Goal: Task Accomplishment & Management: Manage account settings

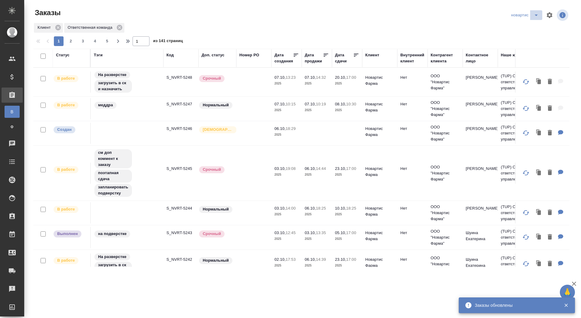
click at [536, 13] on icon "split button" at bounding box center [535, 14] width 7 height 7
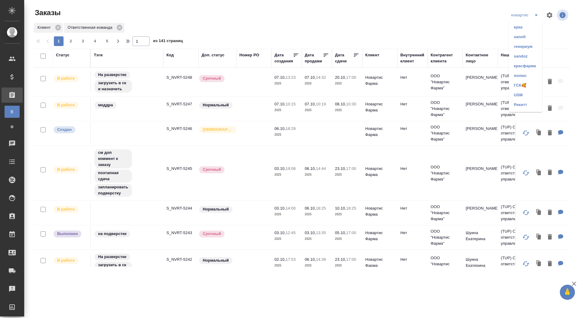
click at [515, 67] on li "красфарма" at bounding box center [525, 66] width 33 height 10
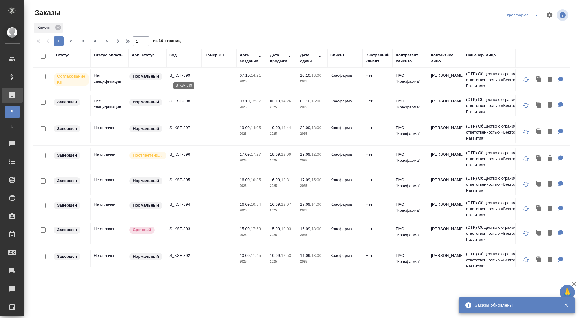
click at [182, 75] on p "S_KSF-399" at bounding box center [183, 75] width 29 height 6
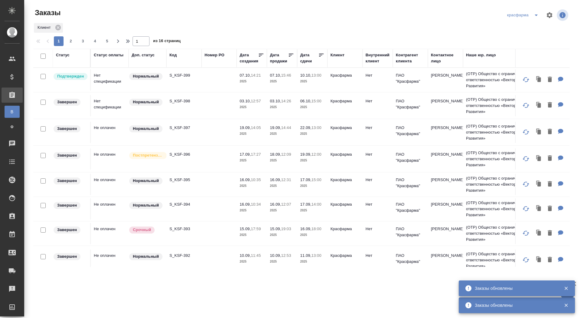
click at [532, 16] on icon "split button" at bounding box center [535, 14] width 7 height 7
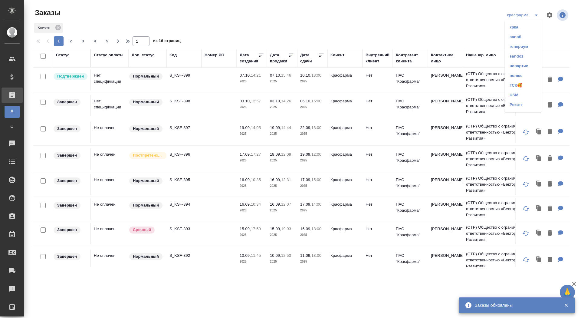
click at [517, 34] on li "sanofi" at bounding box center [522, 37] width 37 height 10
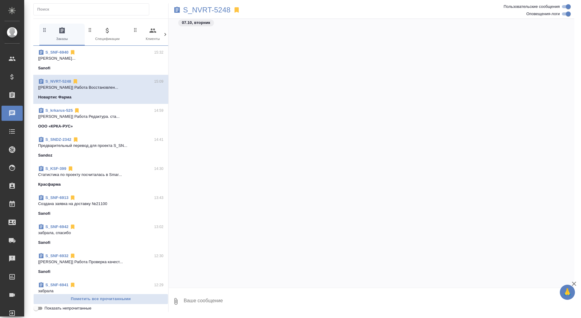
scroll to position [6063, 0]
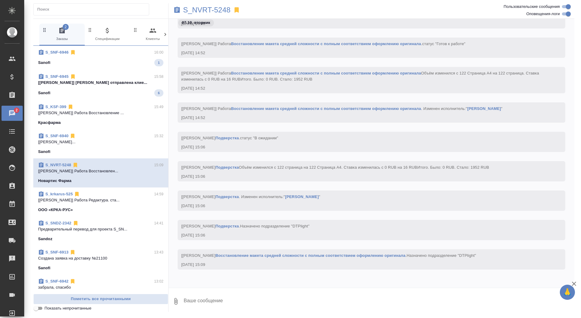
click at [132, 80] on p "[Сайдашева Диляра] Смета отправлена клие..." at bounding box center [100, 83] width 125 height 6
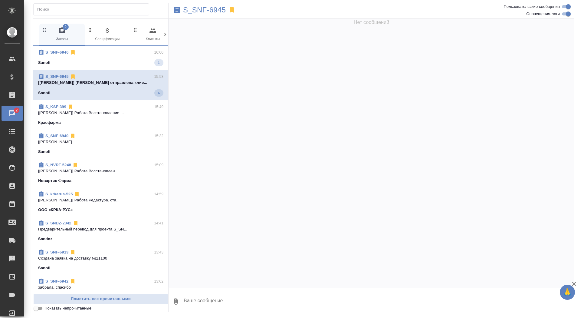
scroll to position [230, 0]
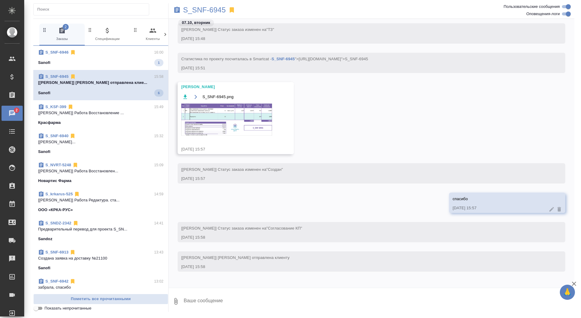
click at [132, 68] on div "S_SNF-6946 16:00 Sanofi 1" at bounding box center [100, 58] width 135 height 24
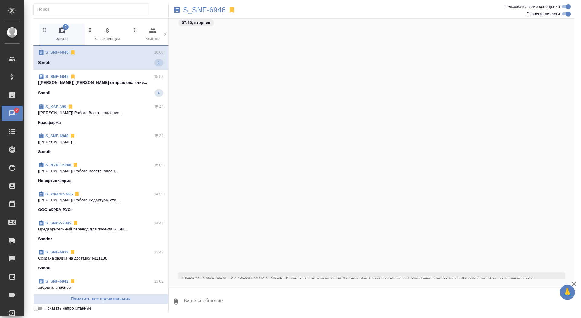
scroll to position [112, 0]
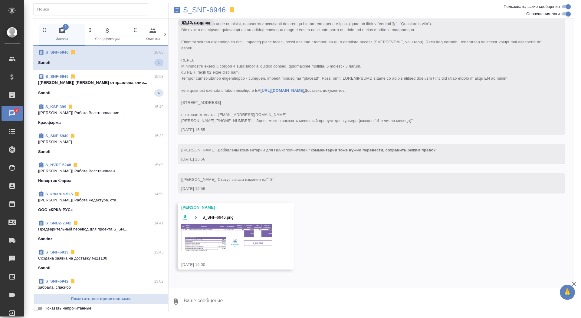
click at [279, 301] on textarea at bounding box center [378, 301] width 391 height 21
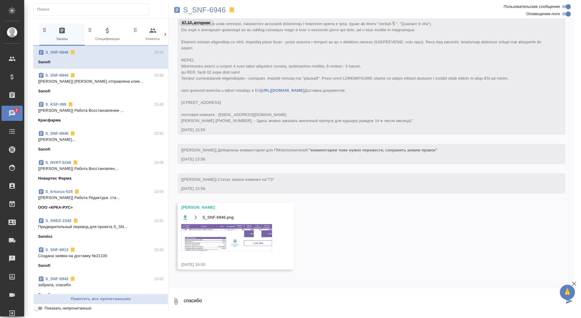
type textarea "спасибо"
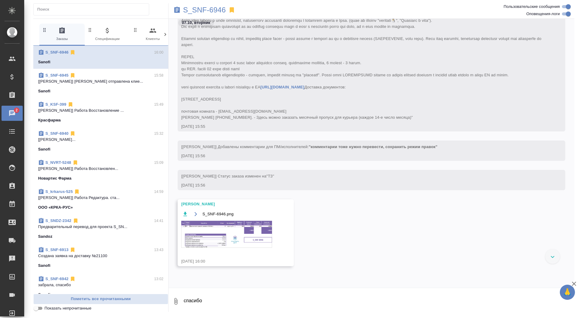
scroll to position [169, 0]
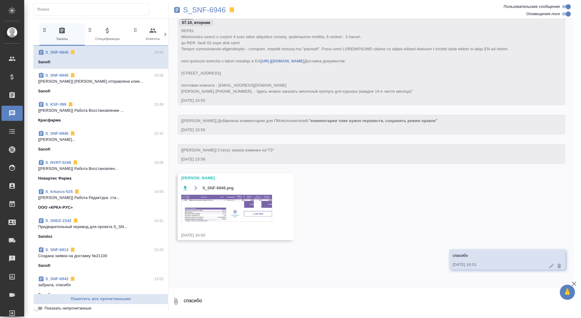
click at [244, 208] on img at bounding box center [226, 207] width 91 height 27
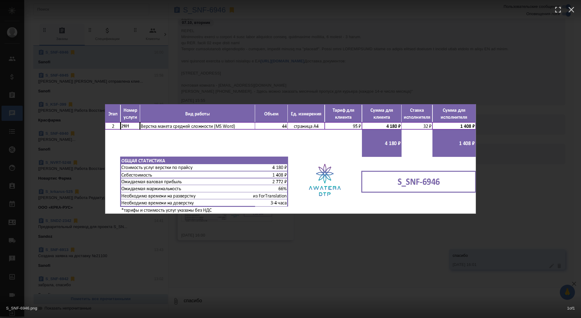
click at [223, 264] on div "S_SNF-6946.png 1 of 1" at bounding box center [290, 159] width 581 height 318
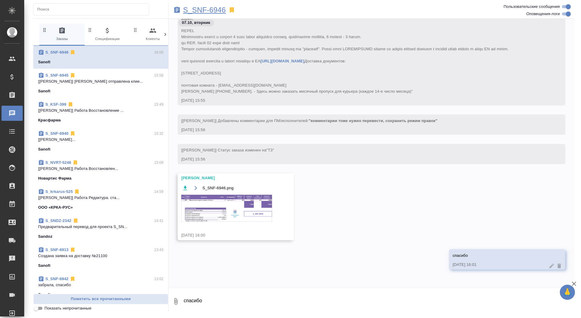
click at [203, 11] on p "S_SNF-6946" at bounding box center [204, 10] width 43 height 6
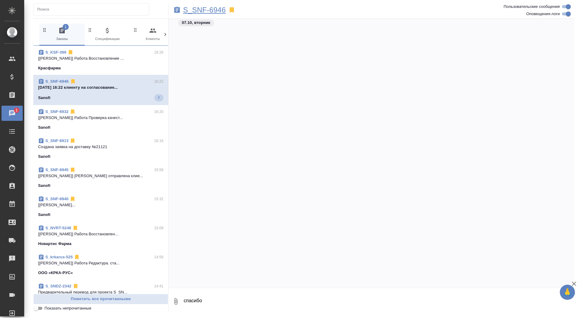
scroll to position [707, 0]
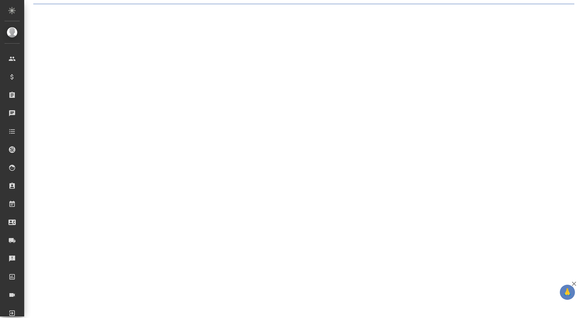
select select "RU"
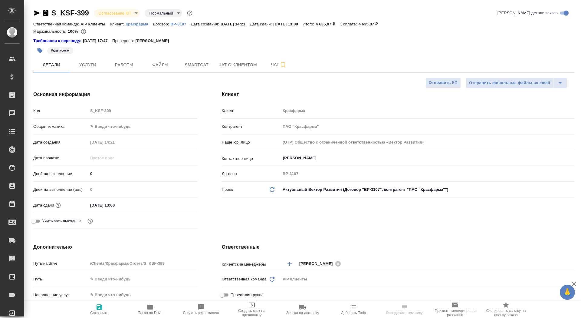
type textarea "x"
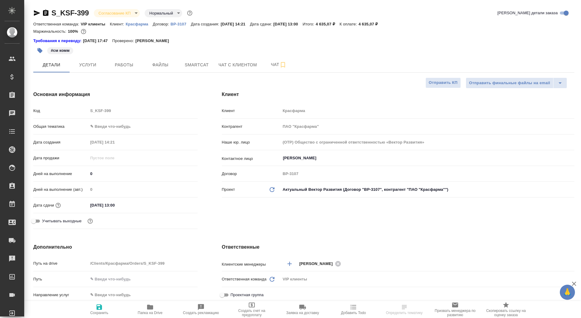
type textarea "x"
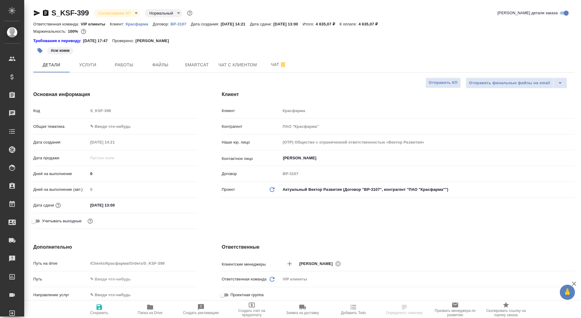
type textarea "x"
select select "RU"
type textarea "x"
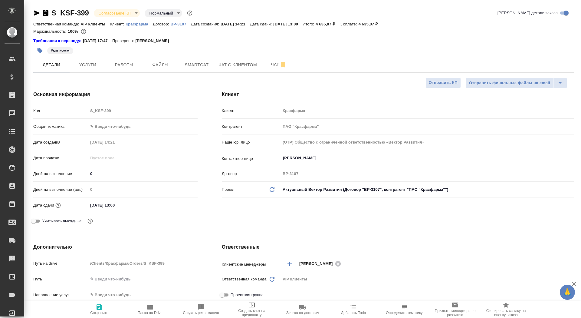
type textarea "x"
click at [118, 14] on body "🙏 .cls-1 fill:#fff; AWATERA Saydasheva Dilyara Клиенты Спецификации Заказы 0 Ча…" at bounding box center [290, 159] width 581 height 318
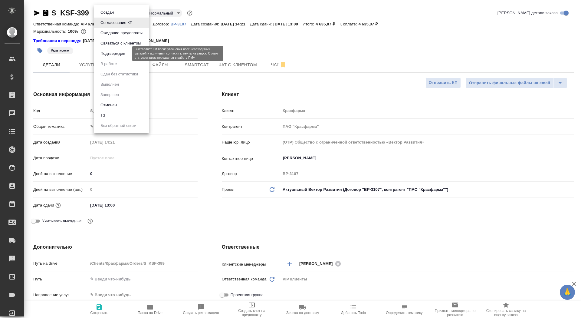
click at [123, 55] on button "Подтвержден" at bounding box center [113, 53] width 28 height 7
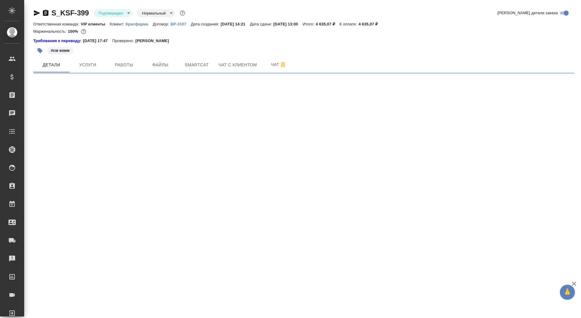
select select "RU"
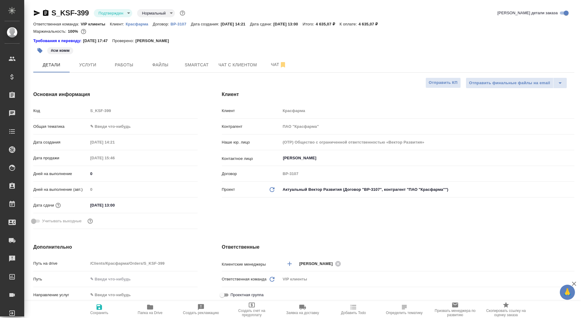
type textarea "x"
click at [273, 64] on span "Чат" at bounding box center [278, 65] width 29 height 8
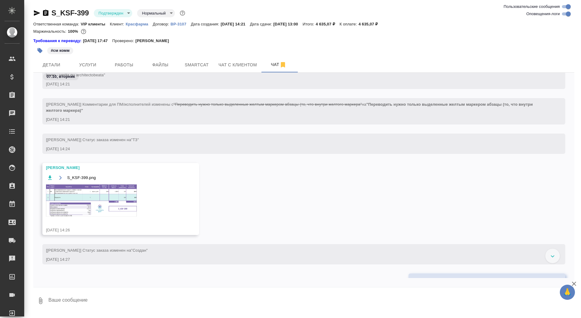
scroll to position [174, 0]
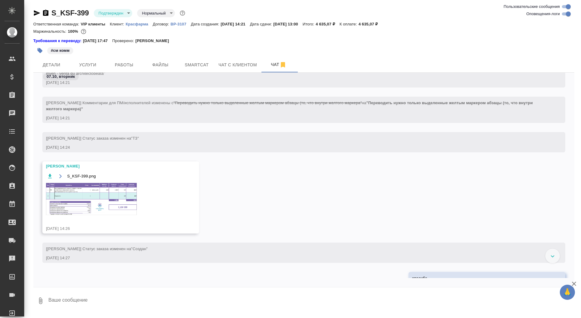
click at [104, 194] on img at bounding box center [91, 199] width 91 height 32
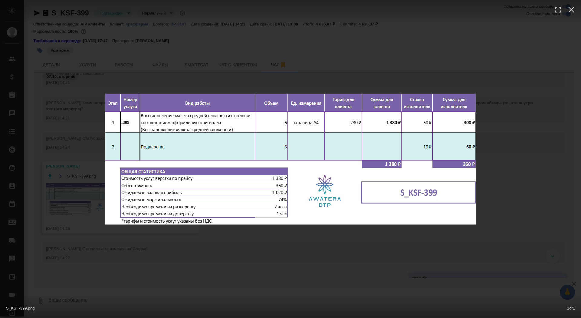
click at [88, 211] on div "S_KSF-399.png 1 of 1" at bounding box center [290, 159] width 581 height 318
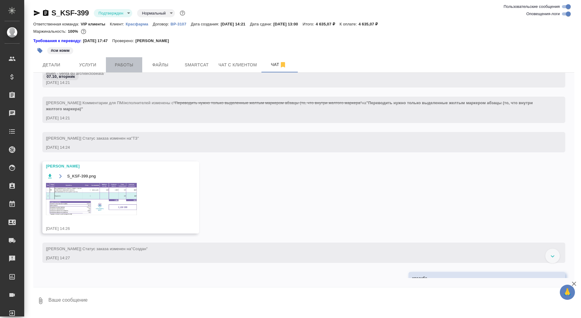
click at [134, 67] on span "Работы" at bounding box center [123, 65] width 29 height 8
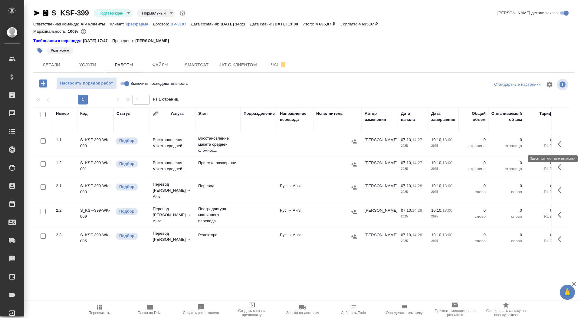
click at [559, 145] on icon "button" at bounding box center [559, 144] width 4 height 6
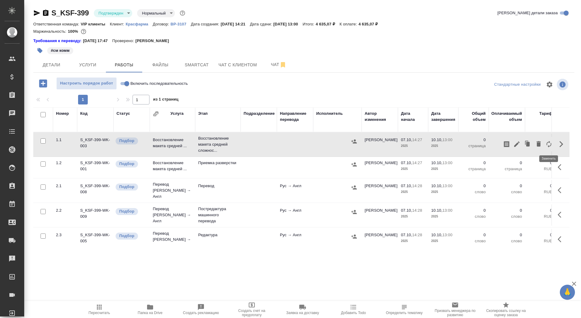
click at [545, 145] on button "button" at bounding box center [548, 144] width 10 height 15
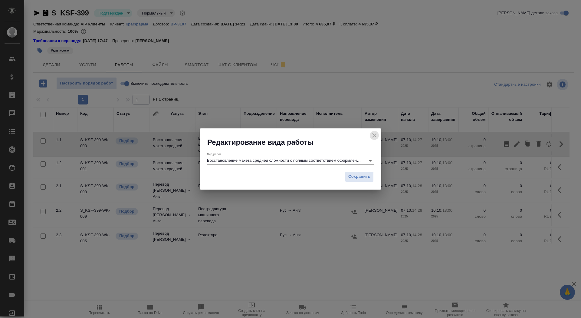
click at [375, 134] on icon "close" at bounding box center [374, 135] width 4 height 4
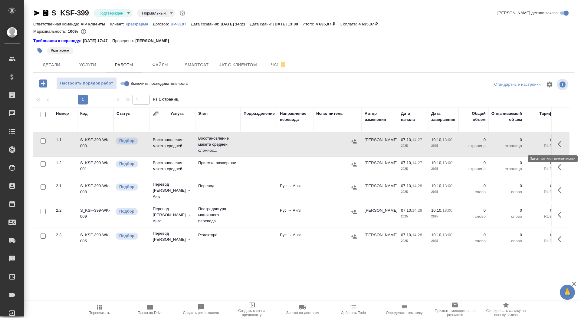
click at [560, 144] on icon "button" at bounding box center [560, 143] width 7 height 7
click at [516, 144] on icon "button" at bounding box center [516, 143] width 5 height 5
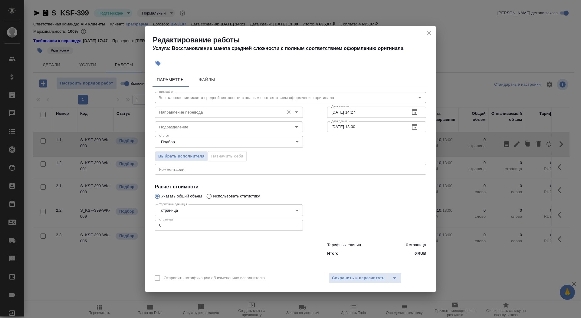
click at [161, 116] on div "Направление перевода" at bounding box center [229, 111] width 148 height 11
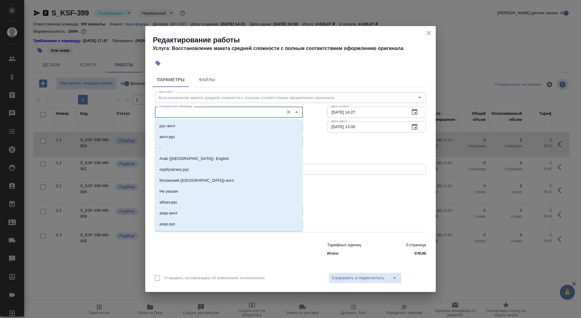
click at [163, 111] on input "Направление перевода" at bounding box center [219, 111] width 124 height 7
click at [169, 124] on p "рус-англ" at bounding box center [167, 126] width 16 height 6
type input "рус-англ"
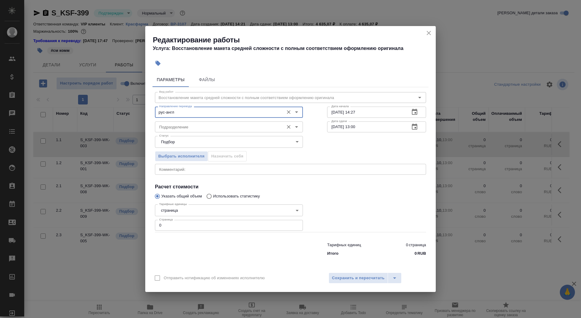
click at [169, 125] on input "Подразделение" at bounding box center [219, 126] width 124 height 7
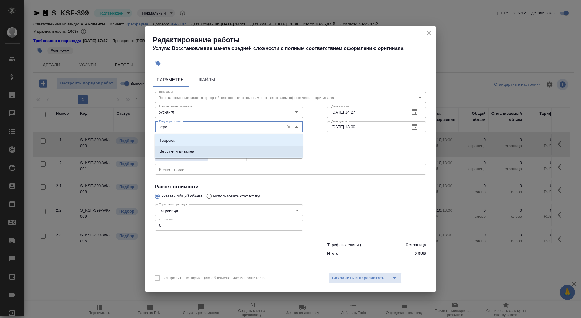
click at [221, 150] on li "Верстки и дизайна" at bounding box center [229, 151] width 148 height 11
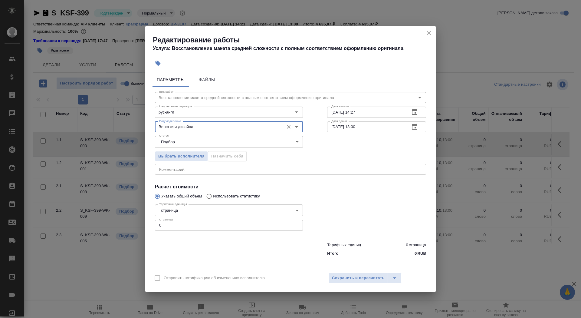
type input "Верстки и дизайна"
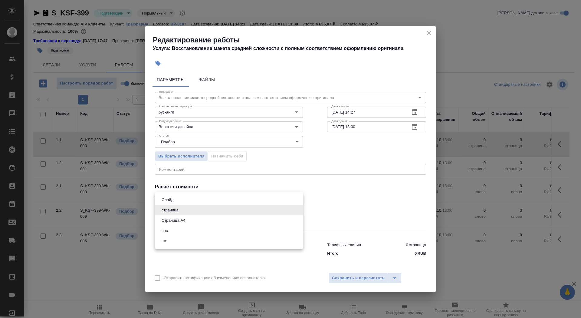
click at [194, 213] on body "🙏 .cls-1 fill:#fff; AWATERA Saydasheva Dilyara Клиенты Спецификации Заказы 0 Ча…" at bounding box center [290, 159] width 581 height 318
click at [194, 221] on li "Страница А4" at bounding box center [229, 220] width 148 height 10
type input "5f036ec4e16dec2d6b59c8ff"
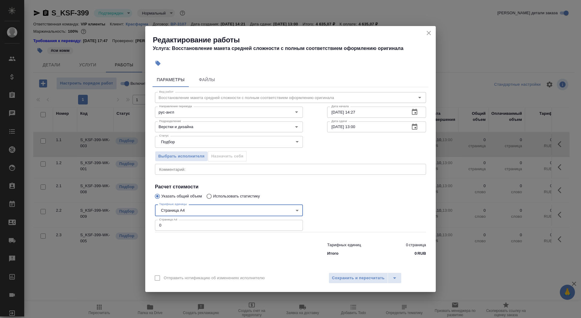
click at [194, 224] on input "0" at bounding box center [229, 225] width 148 height 11
type input "6"
click at [368, 113] on input "07.10.2025 14:27" at bounding box center [366, 111] width 78 height 11
type input "07.10.2025 15:50"
click at [422, 126] on div "10.10.2025 13:00 Дата сдачи" at bounding box center [376, 126] width 99 height 11
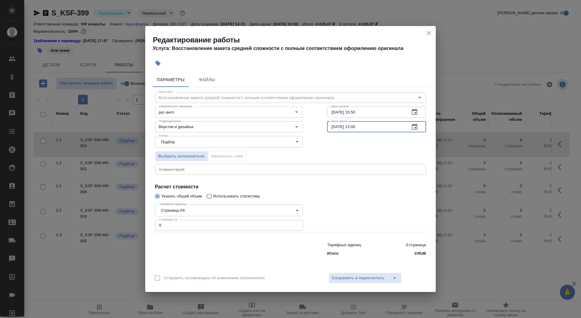
click at [414, 127] on icon "button" at bounding box center [414, 126] width 5 height 6
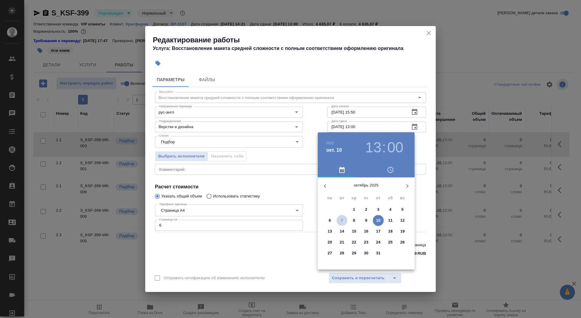
click at [343, 219] on span "7" at bounding box center [341, 220] width 11 height 6
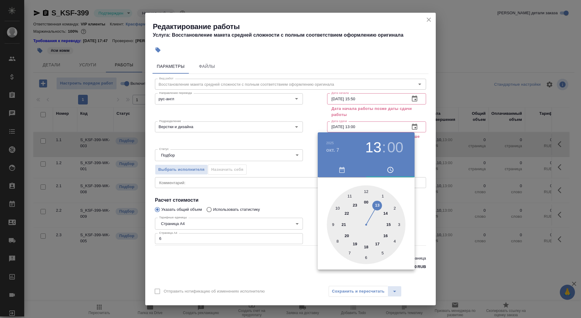
click at [377, 243] on div at bounding box center [366, 224] width 79 height 79
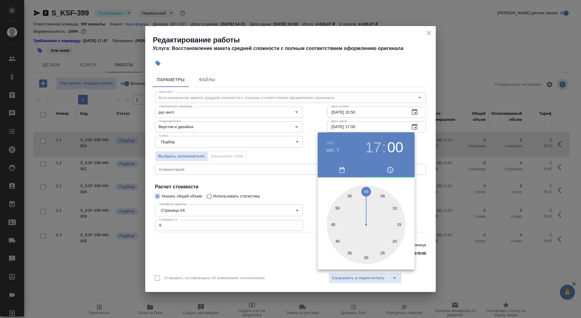
type input "07.10.2025 17:50"
click at [335, 205] on div at bounding box center [366, 224] width 79 height 79
click at [284, 236] on div at bounding box center [290, 159] width 581 height 318
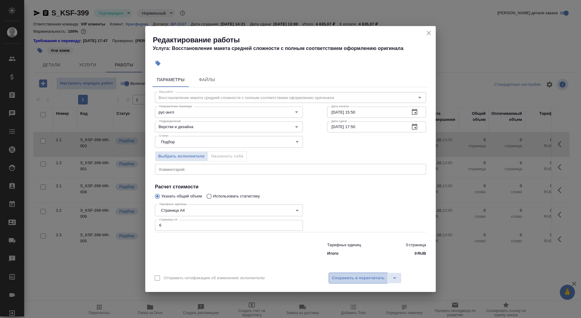
click at [342, 277] on span "Сохранить и пересчитать" at bounding box center [358, 277] width 53 height 7
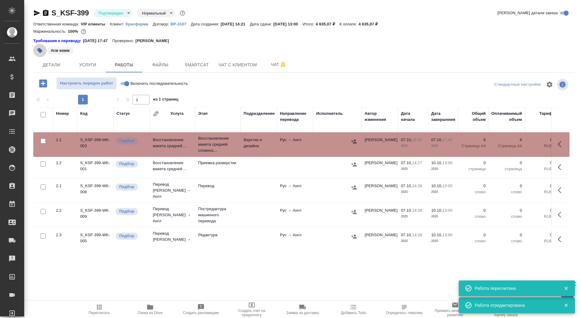
click at [36, 50] on button "button" at bounding box center [39, 50] width 13 height 13
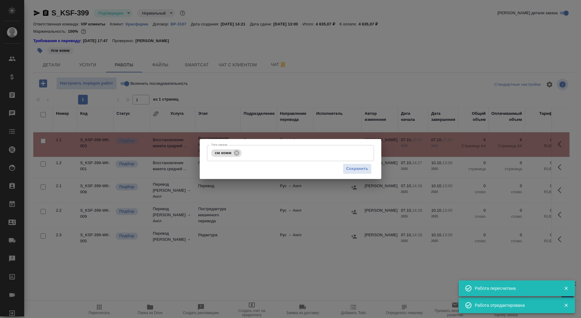
click at [267, 163] on div "Сохранить" at bounding box center [290, 168] width 167 height 15
click at [267, 152] on input "Тэги заказа" at bounding box center [301, 153] width 117 height 10
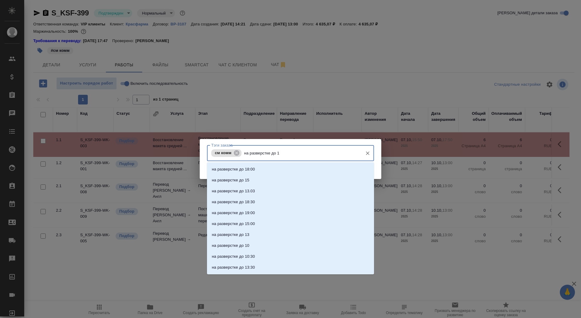
type input "на разверстке до 18"
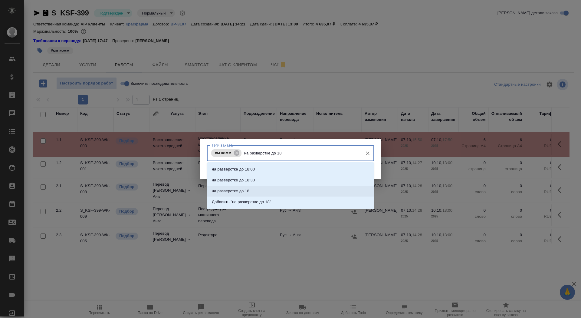
click at [266, 191] on li "на разверстке до 18" at bounding box center [290, 190] width 167 height 11
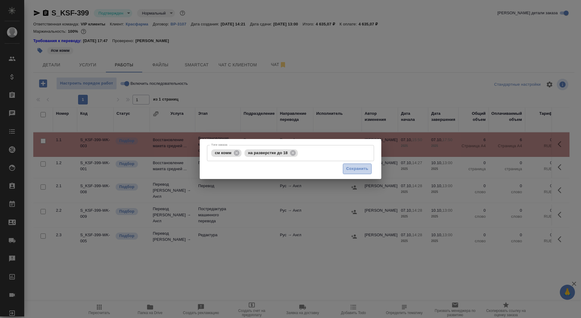
click at [364, 170] on span "Сохранить" at bounding box center [357, 168] width 22 height 7
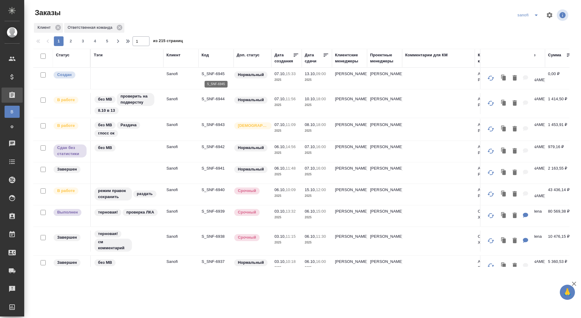
click at [212, 73] on p "S_SNF-6945" at bounding box center [215, 74] width 29 height 6
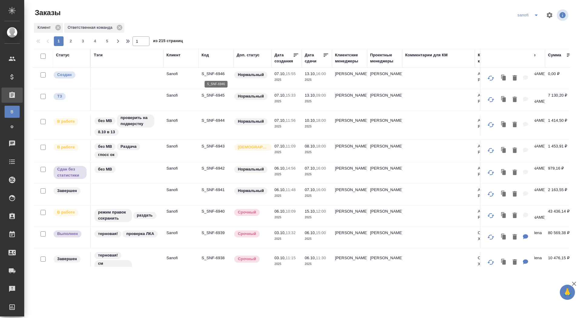
click at [205, 75] on p "S_SNF-6946" at bounding box center [215, 74] width 29 height 6
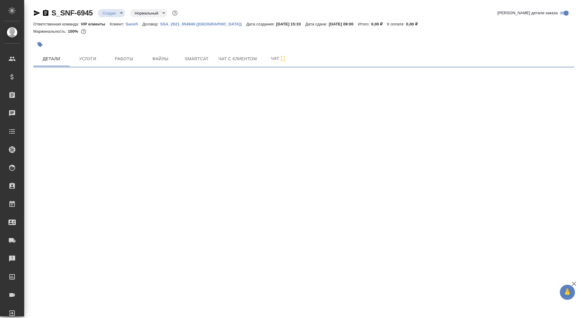
select select "RU"
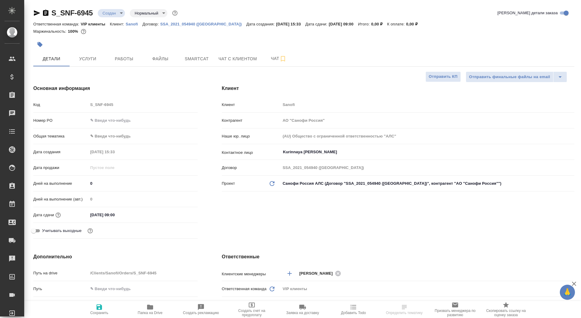
type textarea "x"
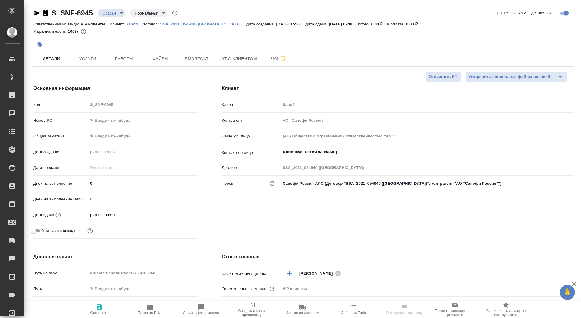
type textarea "x"
drag, startPoint x: 96, startPoint y: 183, endPoint x: 80, endPoint y: 183, distance: 15.7
click at [80, 183] on div "Дней на выполнение 0" at bounding box center [115, 183] width 164 height 11
type input "6"
type textarea "x"
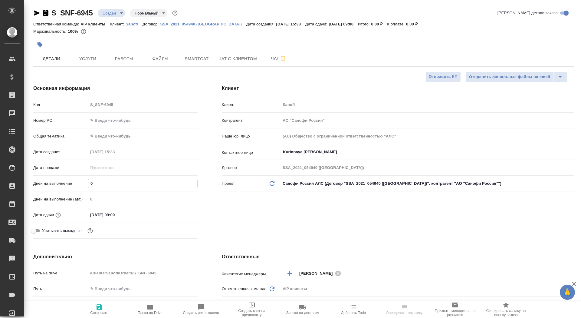
type textarea "x"
type input "6"
click at [88, 316] on button "Сохранить" at bounding box center [99, 309] width 51 height 17
type textarea "x"
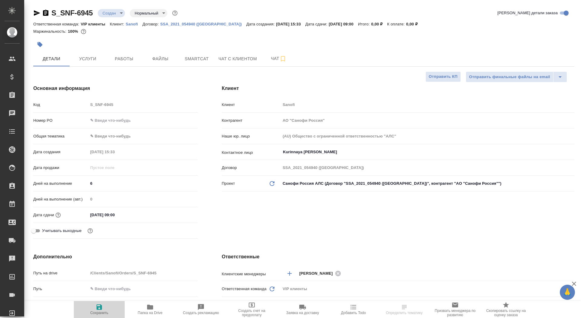
type textarea "x"
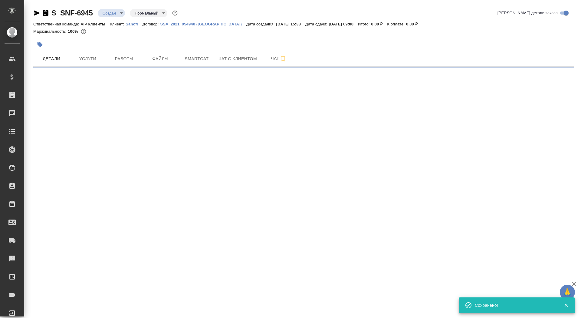
select select "RU"
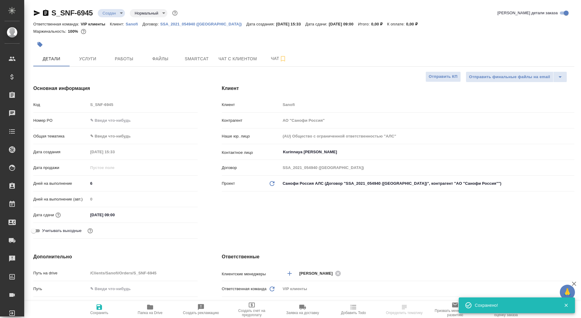
type textarea "x"
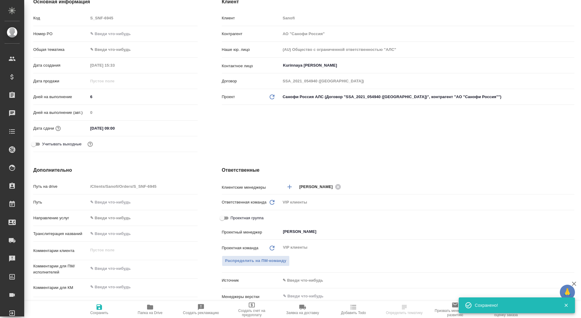
scroll to position [127, 0]
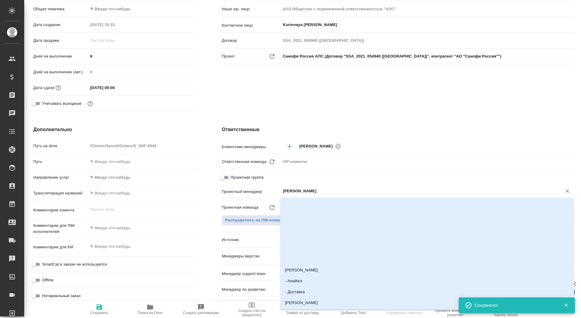
click at [292, 192] on input "[PERSON_NAME]" at bounding box center [417, 190] width 270 height 7
type input "горш"
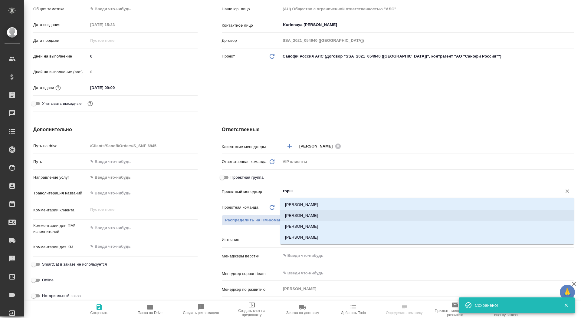
click at [339, 214] on li "[PERSON_NAME]" at bounding box center [427, 215] width 294 height 11
type textarea "x"
type input "[PERSON_NAME]"
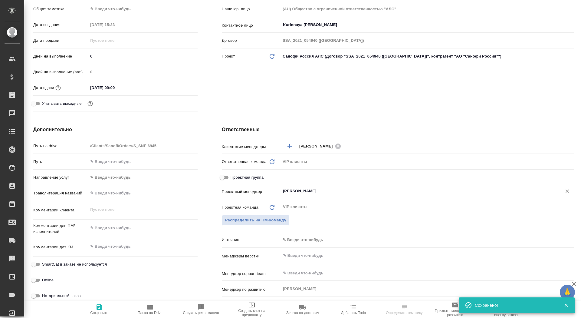
click at [98, 307] on div ".cls-1 fill:#fff; AWATERA Saydasheva Dilyara Клиенты Спецификации Заказы 0 Чаты…" at bounding box center [290, 159] width 581 height 318
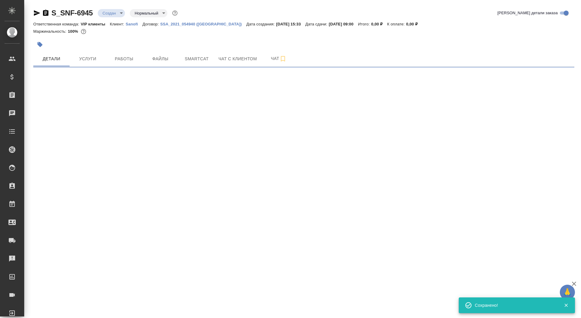
scroll to position [0, 0]
select select "RU"
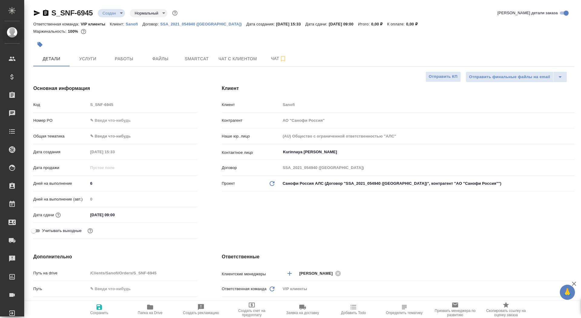
type textarea "x"
click at [98, 307] on icon "button" at bounding box center [98, 306] width 5 height 5
type textarea "x"
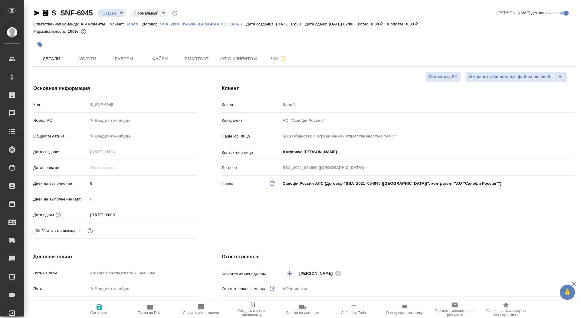
type textarea "x"
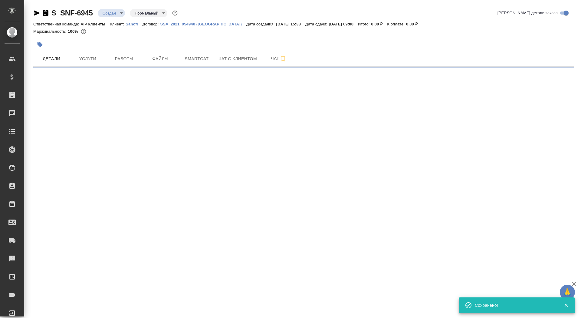
select select "RU"
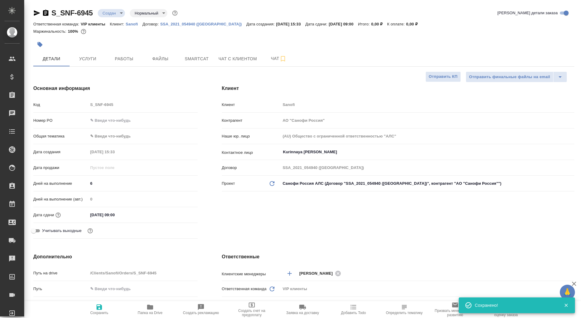
type textarea "x"
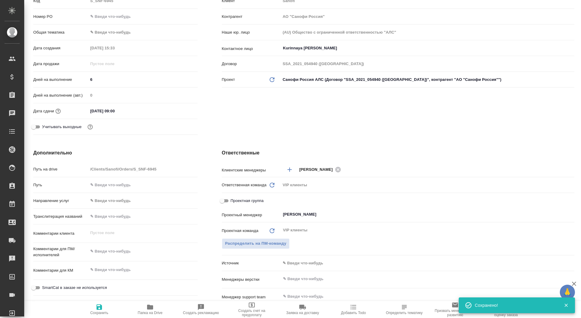
scroll to position [117, 0]
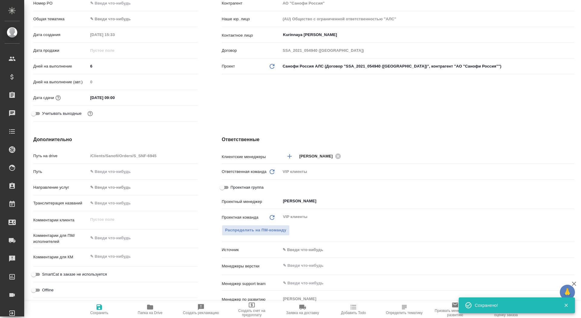
click at [307, 192] on div "Проектная группа" at bounding box center [398, 187] width 352 height 11
click at [307, 197] on input "[PERSON_NAME]" at bounding box center [417, 200] width 270 height 7
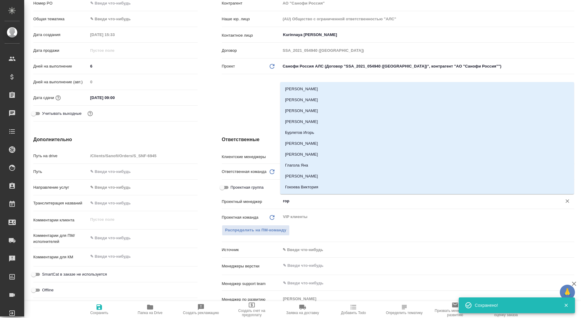
type input "горш"
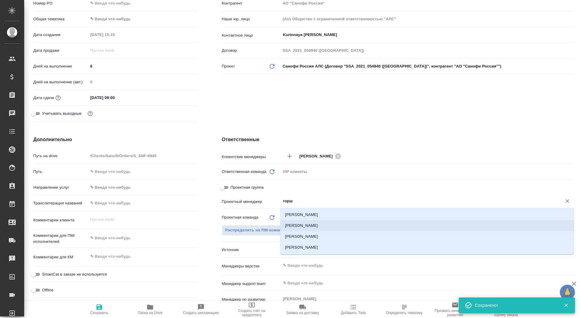
click at [314, 226] on li "[PERSON_NAME]" at bounding box center [427, 225] width 294 height 11
type textarea "x"
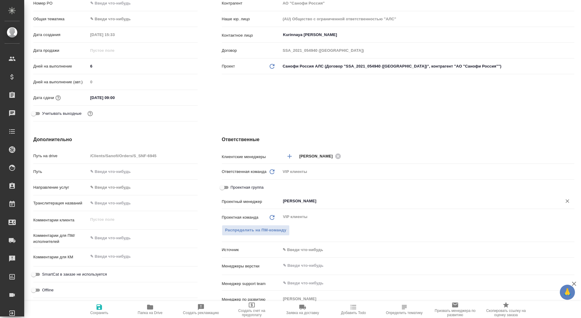
type input "Горшкова Валентина"
click at [108, 309] on span "Сохранить" at bounding box center [99, 308] width 44 height 11
type textarea "x"
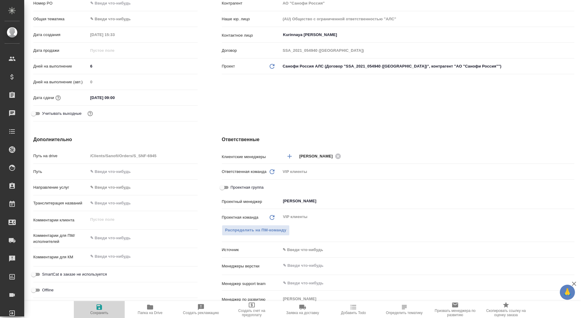
type textarea "x"
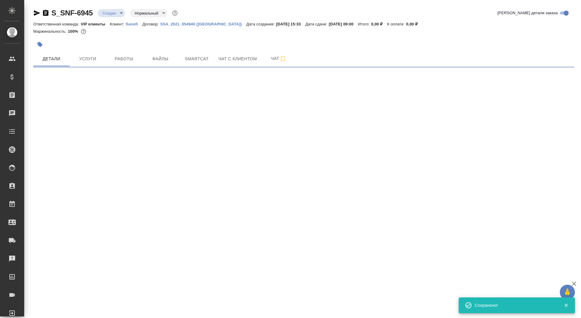
scroll to position [0, 0]
select select "RU"
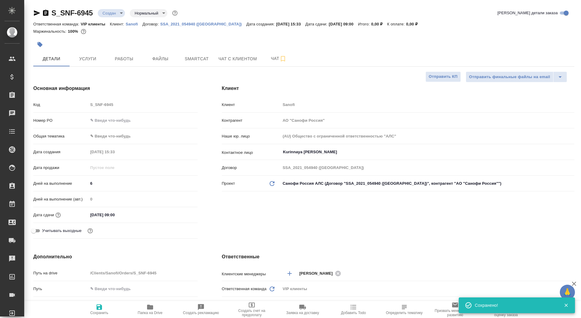
type textarea "x"
click at [93, 309] on span "Сохранить" at bounding box center [99, 308] width 44 height 11
type textarea "x"
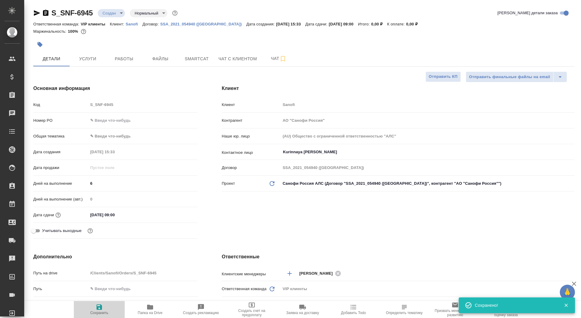
type textarea "x"
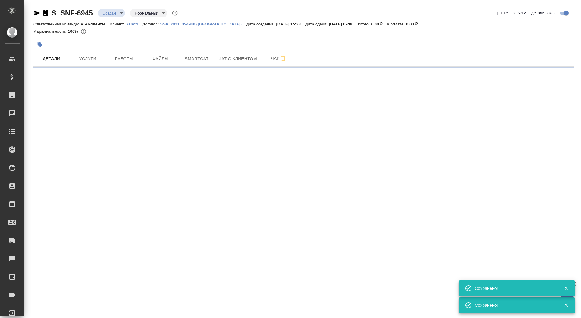
select select "RU"
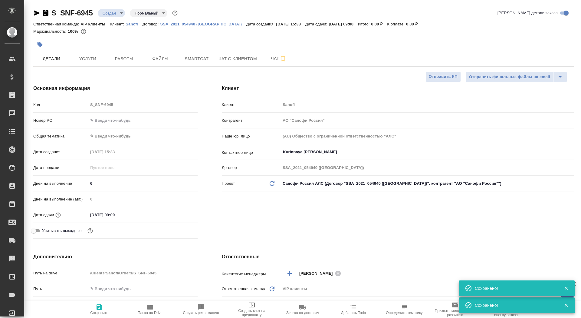
type textarea "x"
click at [149, 309] on icon "button" at bounding box center [149, 306] width 7 height 7
type textarea "x"
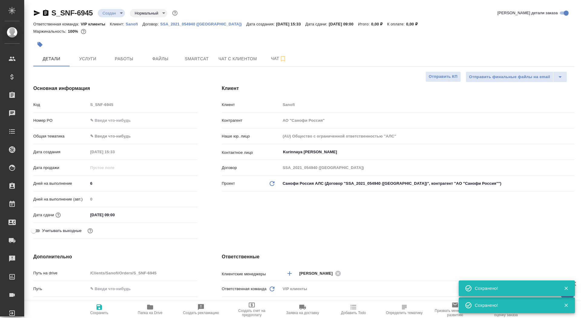
type textarea "x"
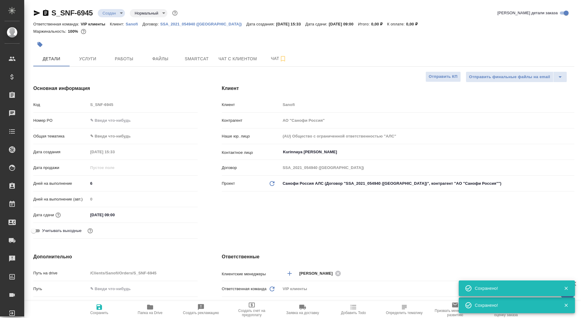
click at [100, 13] on body "🙏 .cls-1 fill:#fff; AWATERA Saydasheva Dilyara Клиенты Спецификации Заказы 0 Ча…" at bounding box center [290, 159] width 581 height 318
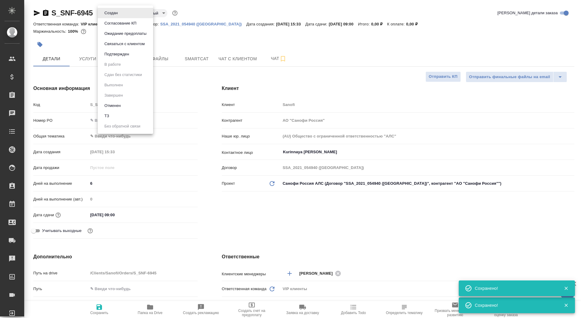
click at [116, 116] on li "ТЗ" at bounding box center [125, 116] width 55 height 10
type textarea "x"
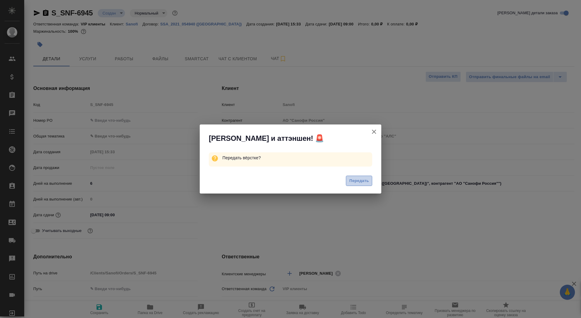
click at [352, 182] on span "Передать" at bounding box center [359, 180] width 20 height 7
type textarea "x"
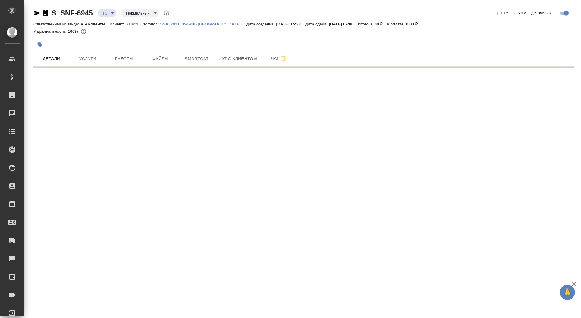
select select "RU"
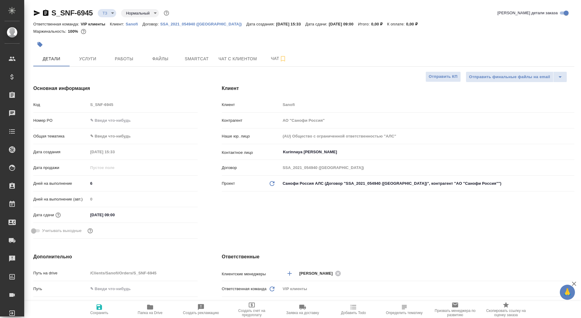
type textarea "x"
click at [87, 57] on span "Услуги" at bounding box center [87, 59] width 29 height 8
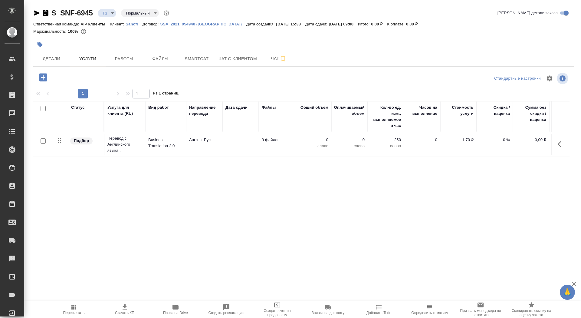
click at [216, 148] on td "Англ → Рус" at bounding box center [204, 144] width 36 height 21
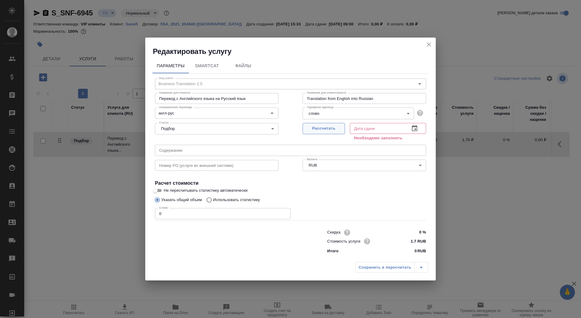
click at [320, 132] on button "Рассчитать" at bounding box center [323, 128] width 42 height 11
type input "13.10.2025 09:00"
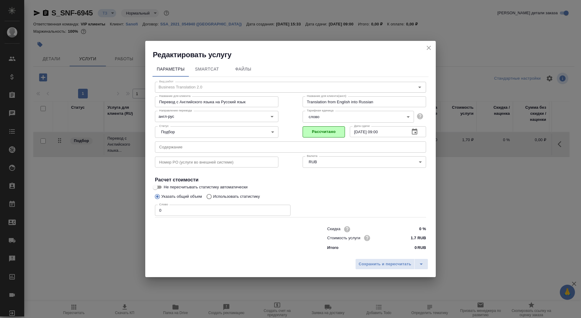
click at [173, 206] on input "0" at bounding box center [222, 209] width 135 height 11
type input "10"
click at [158, 185] on input "Не пересчитывать статистику автоматически" at bounding box center [155, 186] width 22 height 7
checkbox input "true"
click at [382, 261] on span "Сохранить и пересчитать" at bounding box center [384, 263] width 53 height 7
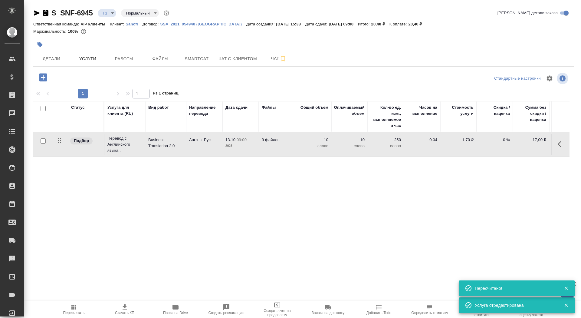
click at [38, 141] on div at bounding box center [43, 141] width 14 height 8
click at [41, 141] on input "checkbox" at bounding box center [43, 140] width 5 height 5
checkbox input "true"
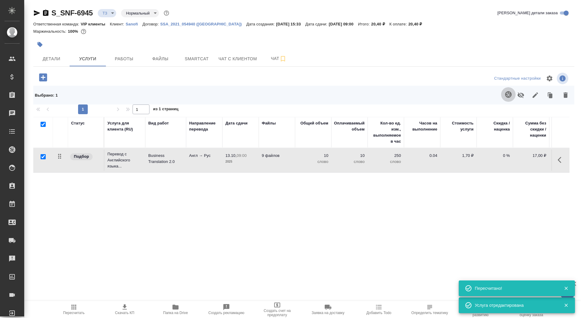
click at [502, 95] on button "button" at bounding box center [508, 94] width 15 height 15
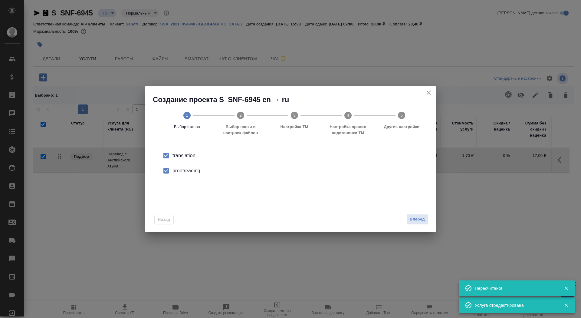
click at [420, 226] on div "Назад Вперед" at bounding box center [290, 218] width 290 height 28
click at [420, 219] on span "Вперед" at bounding box center [416, 219] width 15 height 7
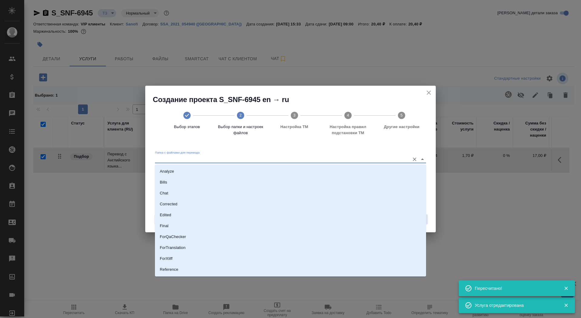
click at [325, 158] on input "Папка с файлами для перевода" at bounding box center [281, 158] width 252 height 7
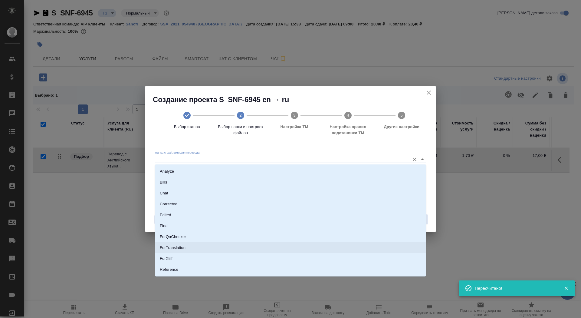
scroll to position [18, 0]
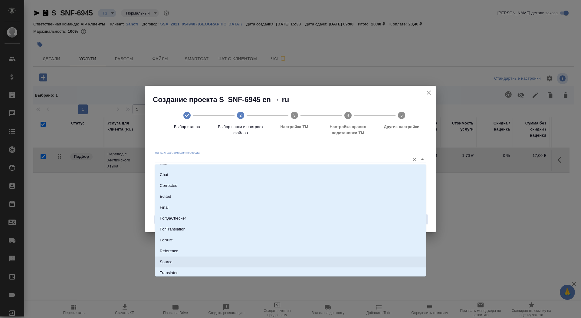
click at [312, 259] on li "Source" at bounding box center [290, 261] width 271 height 11
type input "Source"
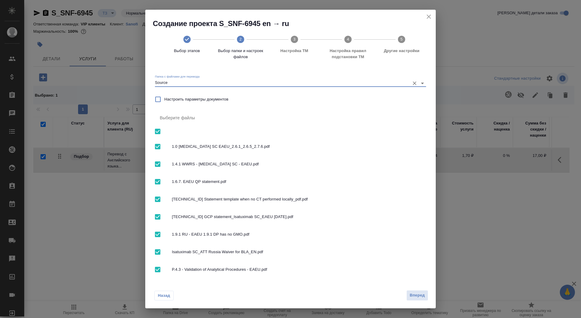
click at [422, 289] on div "Назад Вперед" at bounding box center [290, 293] width 290 height 28
click at [421, 294] on span "Вперед" at bounding box center [416, 295] width 15 height 7
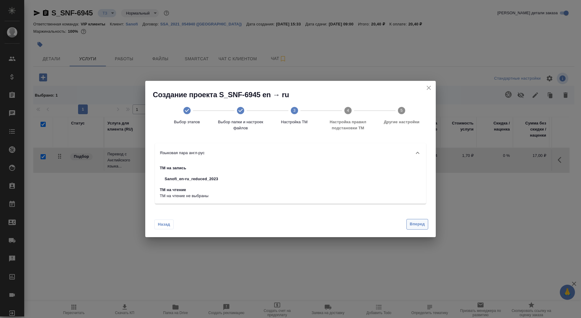
click at [421, 225] on span "Вперед" at bounding box center [416, 223] width 15 height 7
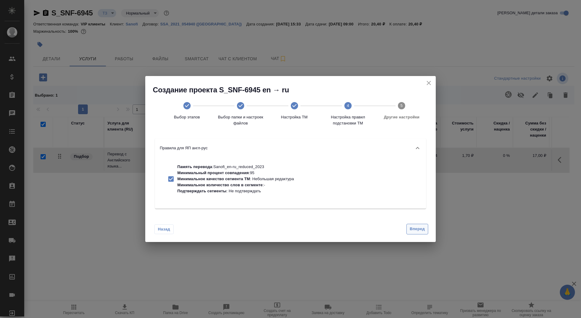
click at [421, 226] on span "Вперед" at bounding box center [416, 228] width 15 height 7
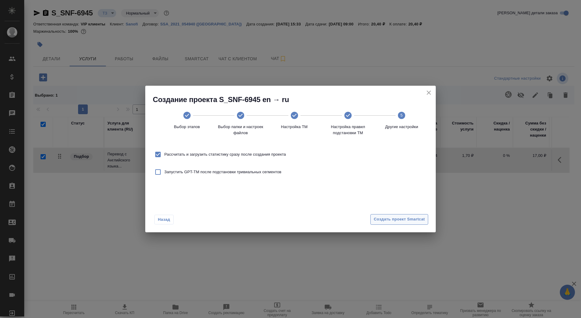
click at [419, 223] on button "Создать проект Smartcat" at bounding box center [399, 219] width 58 height 11
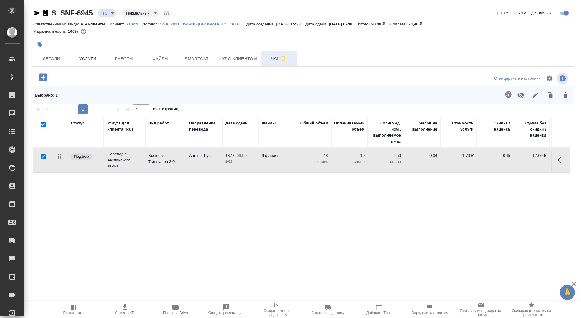
click at [269, 60] on span "Чат" at bounding box center [278, 59] width 29 height 8
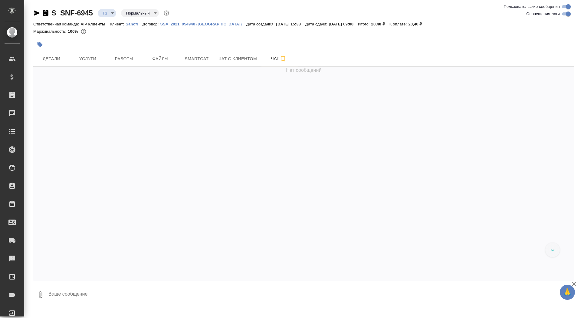
scroll to position [70, 0]
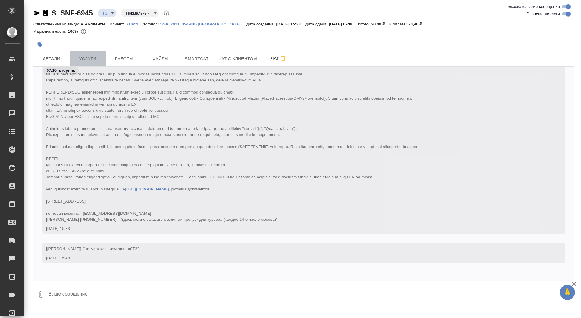
click at [83, 62] on button "Услуги" at bounding box center [88, 58] width 36 height 15
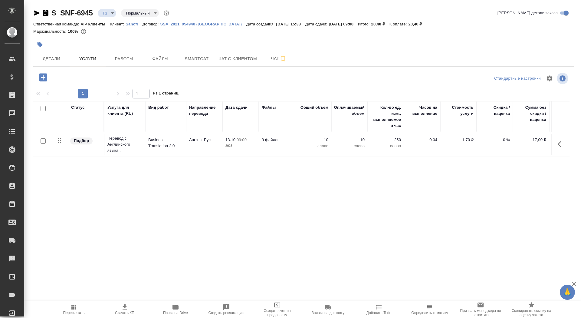
click at [157, 161] on div "Статус Услуга для клиента (RU) Вид работ Направление перевода Дата сдачи Файлы …" at bounding box center [301, 166] width 536 height 130
click at [157, 153] on td "Business Translation 2.0" at bounding box center [165, 144] width 41 height 21
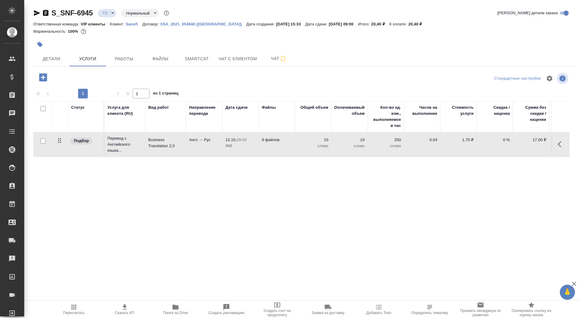
click at [157, 153] on td "Business Translation 2.0" at bounding box center [165, 144] width 41 height 21
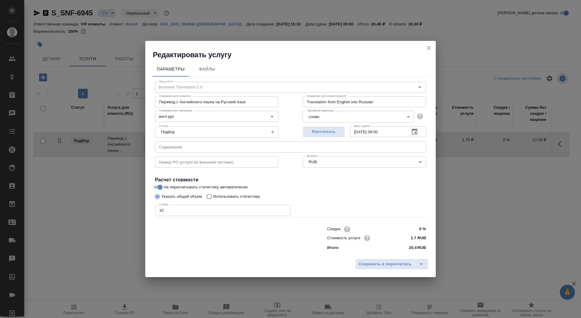
click at [238, 194] on p "Использовать статистику" at bounding box center [236, 196] width 47 height 6
click at [213, 194] on input "Использовать статистику" at bounding box center [208, 196] width 10 height 11
radio input "true"
radio input "false"
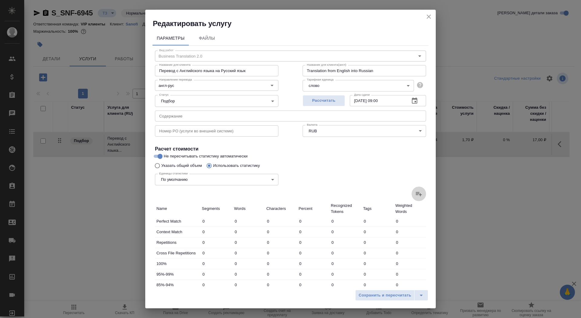
click at [425, 193] on label at bounding box center [418, 193] width 15 height 15
click at [0, 0] on input "file" at bounding box center [0, 0] width 0 height 0
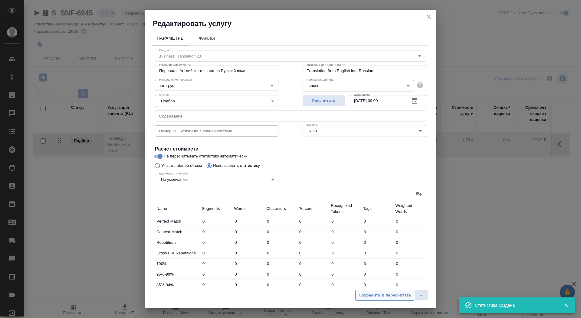
type input "73"
type input "294"
type input "1784"
type input "39"
type input "80"
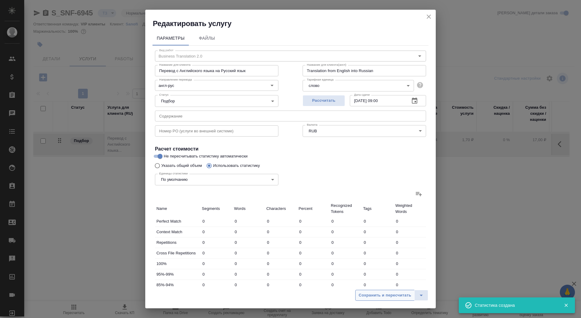
type input "535"
type input "4"
type input "6"
type input "27"
type input "85"
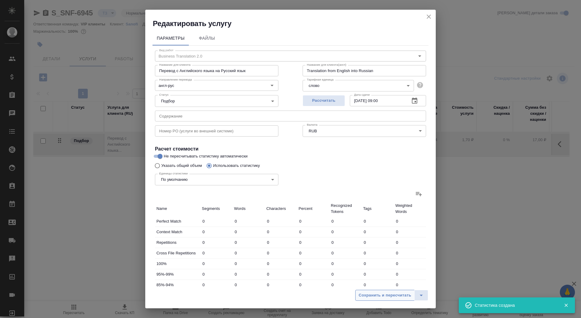
type input "207"
type input "1375"
type input "24"
type input "201"
type input "1307"
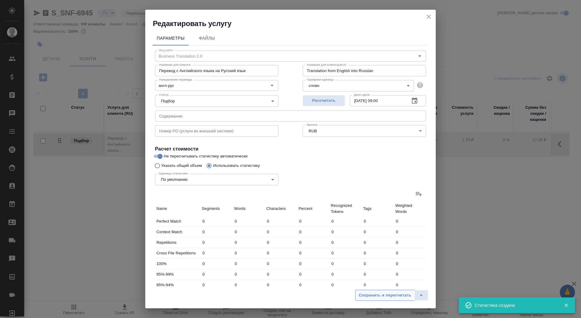
type input "28"
type input "258"
type input "1590"
type input "28"
type input "124"
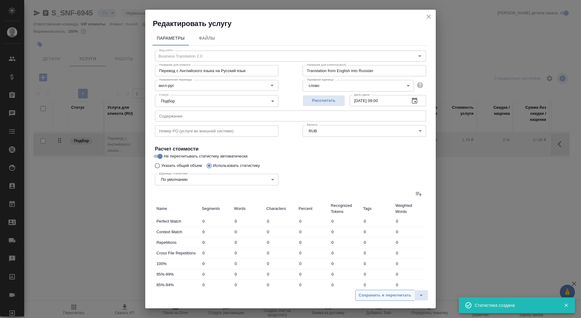
type input "841"
type input "153"
type input "2111"
type input "14365"
type input "388"
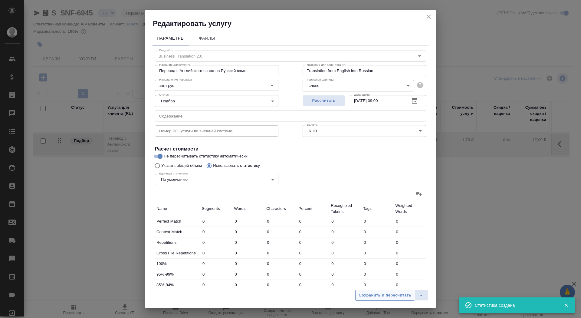
type input "3191"
type input "21259"
type input "431"
type input "3277"
type input "21821"
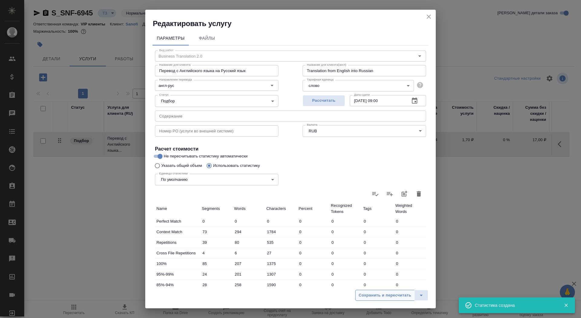
click at [367, 295] on span "Сохранить и пересчитать" at bounding box center [384, 295] width 53 height 7
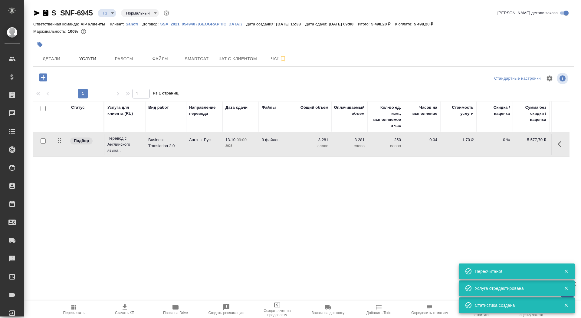
click at [245, 138] on p "09:00" at bounding box center [241, 139] width 10 height 5
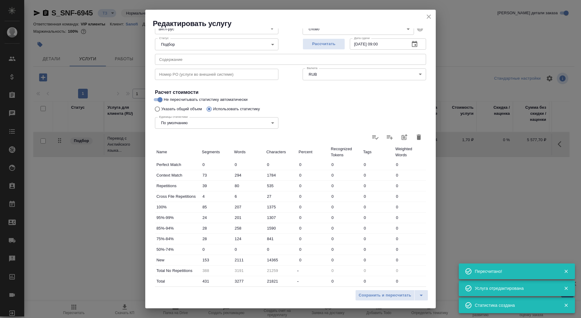
scroll to position [94, 0]
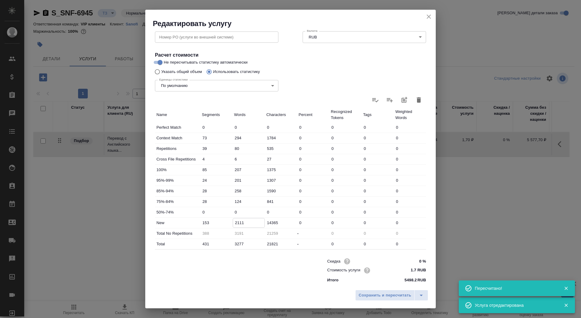
drag, startPoint x: 236, startPoint y: 222, endPoint x: 240, endPoint y: 222, distance: 3.3
click at [240, 222] on input "2111" at bounding box center [249, 222] width 32 height 9
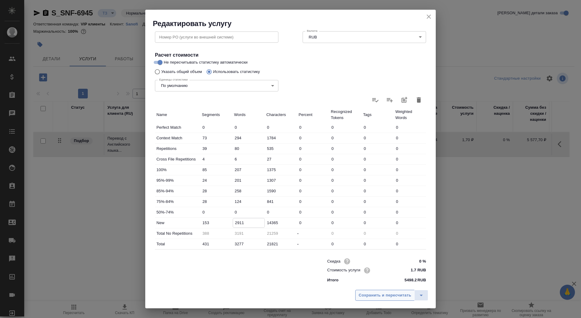
type input "2911"
click at [380, 293] on span "Сохранить и пересчитать" at bounding box center [384, 295] width 53 height 7
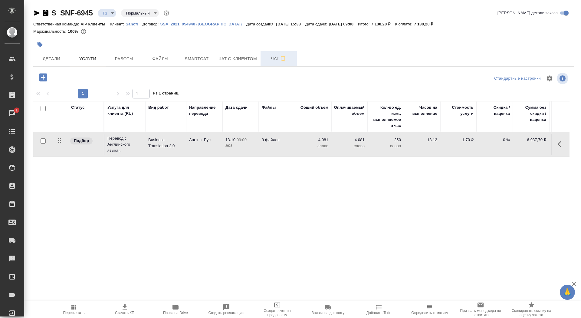
click at [269, 57] on span "Чат" at bounding box center [278, 59] width 29 height 8
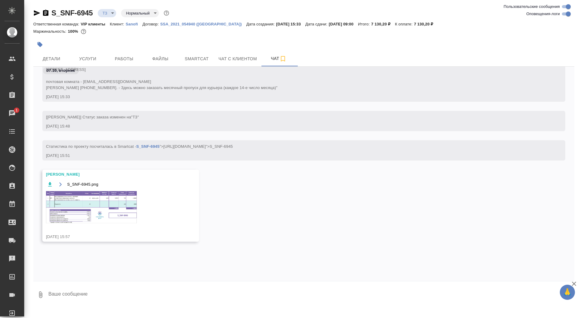
scroll to position [210, 0]
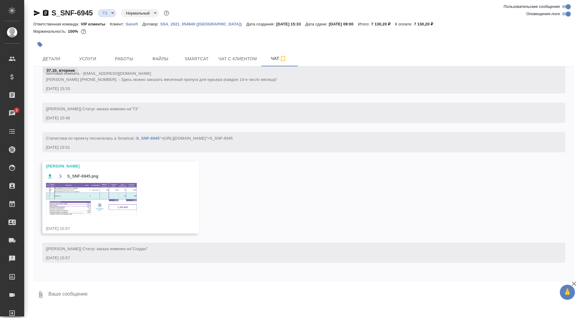
click at [106, 199] on img at bounding box center [91, 199] width 91 height 32
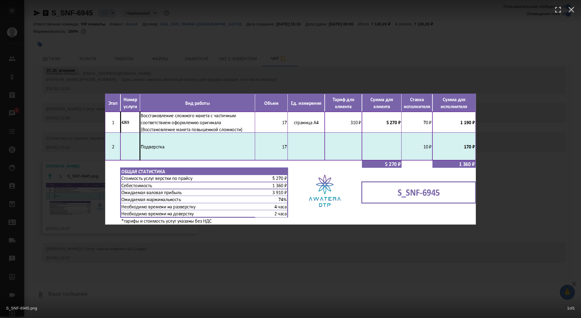
click at [94, 225] on div "S_SNF-6945.png 1 of 1" at bounding box center [290, 159] width 581 height 318
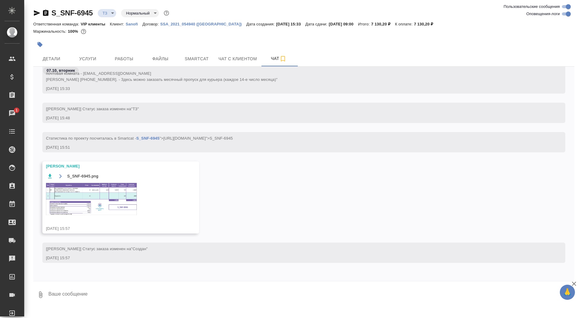
click at [102, 296] on textarea at bounding box center [311, 294] width 526 height 21
type textarea "спасибо"
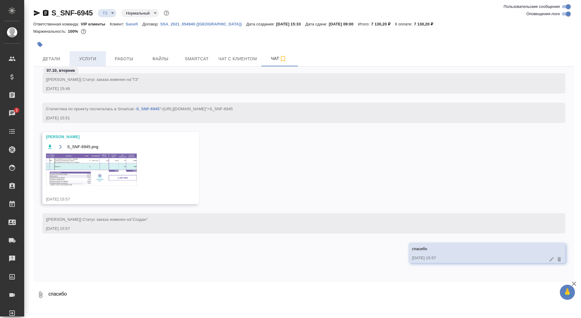
click at [92, 56] on span "Услуги" at bounding box center [87, 59] width 29 height 8
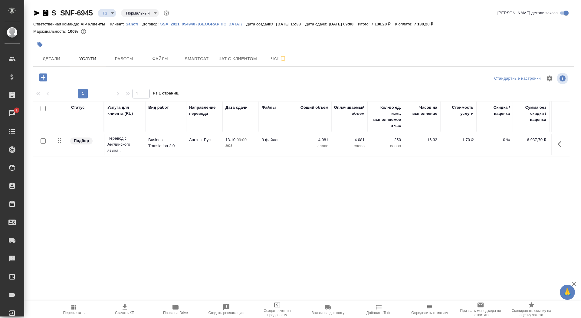
click at [47, 80] on icon "button" at bounding box center [43, 77] width 8 height 8
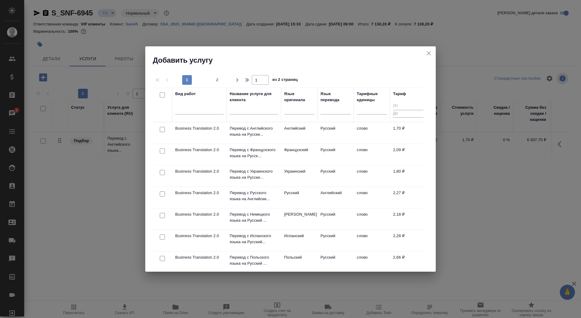
click at [240, 105] on div at bounding box center [254, 111] width 48 height 15
click at [240, 110] on input "text" at bounding box center [254, 111] width 48 height 8
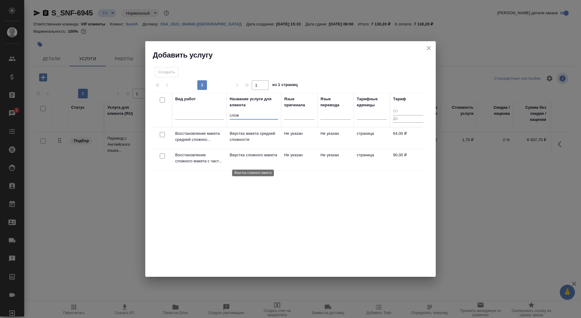
type input "слож"
click at [245, 155] on p "Верстка сложного макета" at bounding box center [254, 155] width 48 height 6
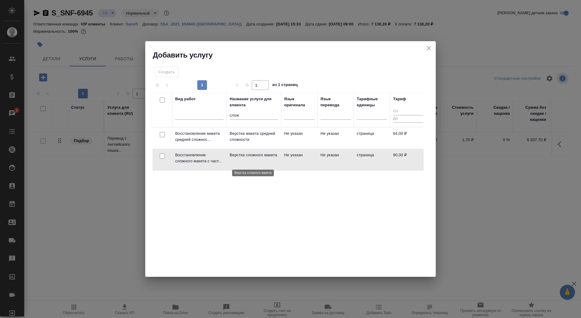
click at [245, 155] on p "Верстка сложного макета" at bounding box center [254, 155] width 48 height 6
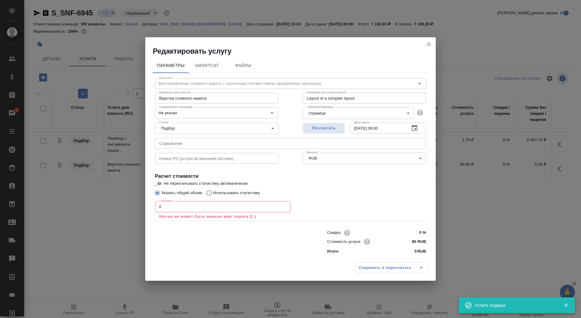
click at [198, 213] on p "Кол-во не может быть меньше мин. порога (1 )" at bounding box center [222, 216] width 127 height 6
click at [213, 209] on input "0" at bounding box center [222, 206] width 135 height 11
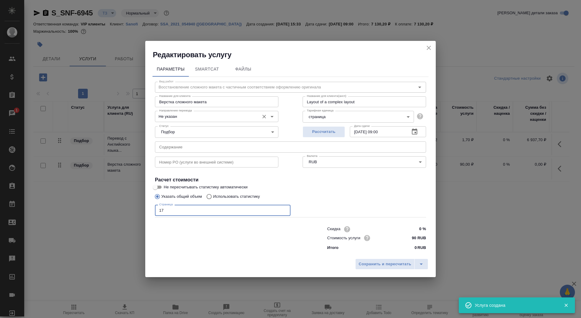
type input "17"
click at [195, 117] on input "Не указан" at bounding box center [206, 115] width 99 height 7
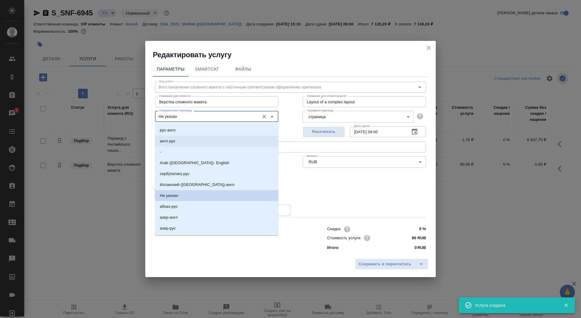
click at [193, 142] on li "англ-рус" at bounding box center [216, 140] width 123 height 11
type input "англ-рус"
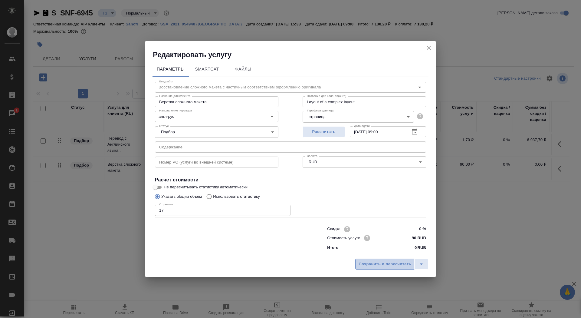
click at [374, 262] on span "Сохранить и пересчитать" at bounding box center [384, 263] width 53 height 7
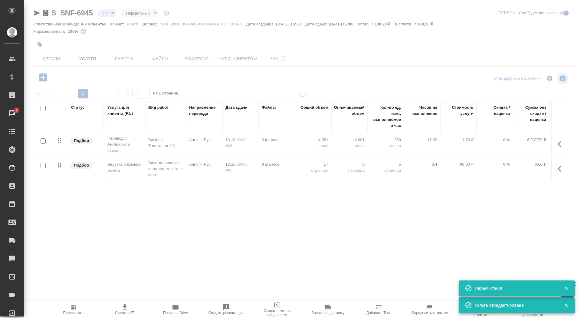
type input "new"
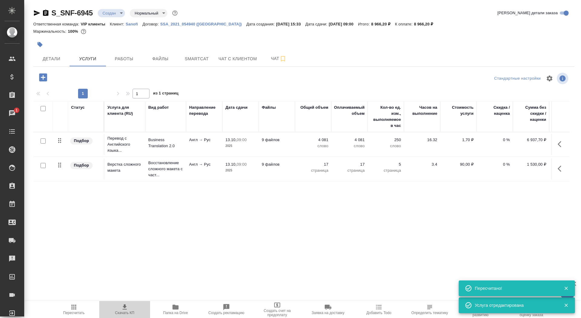
click at [115, 314] on span "Скачать КП" at bounding box center [124, 312] width 19 height 4
click at [54, 54] on button "Детали" at bounding box center [51, 58] width 36 height 15
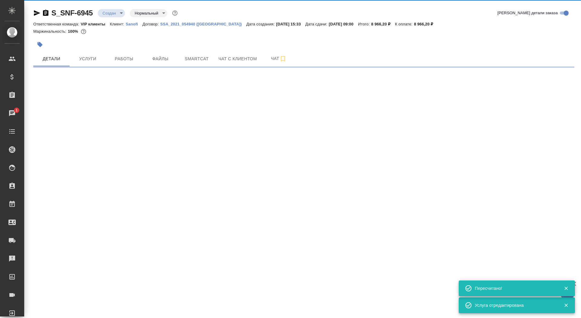
select select "RU"
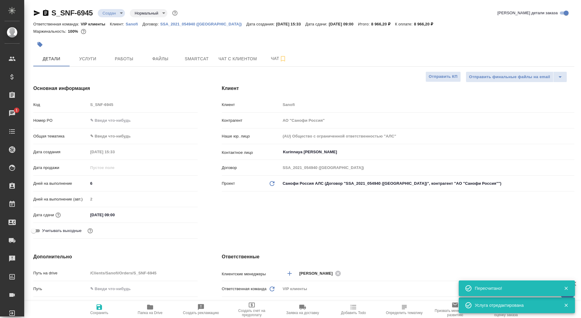
type textarea "x"
click at [97, 309] on icon "button" at bounding box center [98, 306] width 5 height 5
type textarea "x"
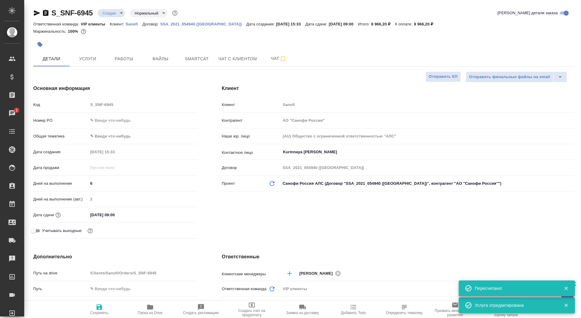
type textarea "x"
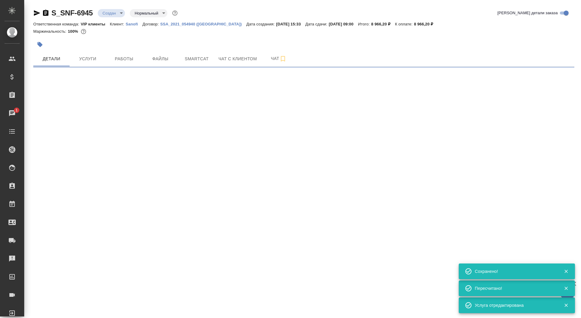
select select "RU"
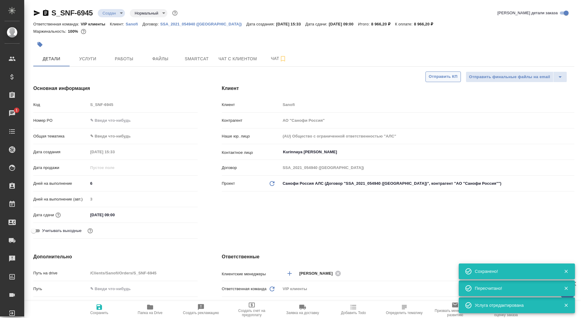
type textarea "x"
click at [430, 77] on span "Отправить КП" at bounding box center [442, 76] width 29 height 7
type textarea "x"
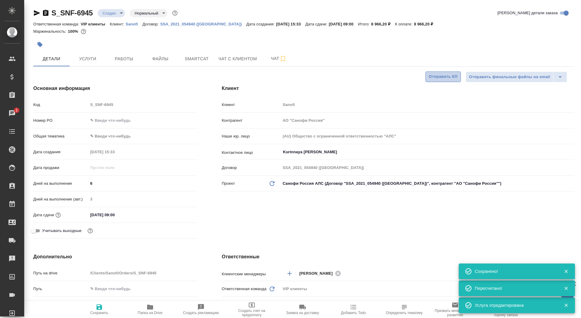
type textarea "x"
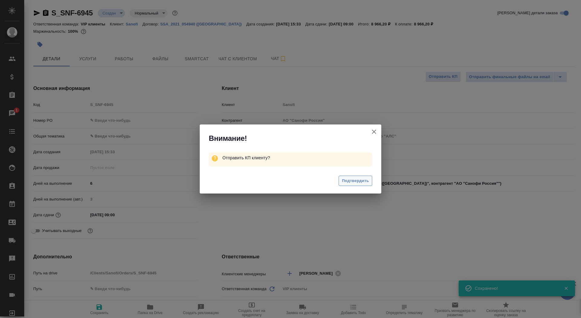
click at [351, 178] on span "Подтвердить" at bounding box center [355, 180] width 27 height 7
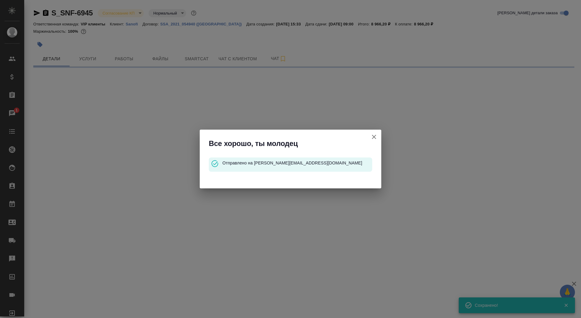
select select "RU"
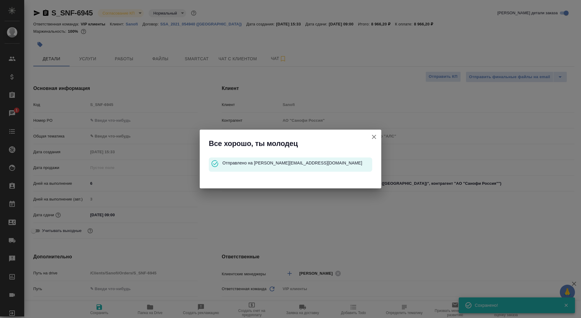
type textarea "x"
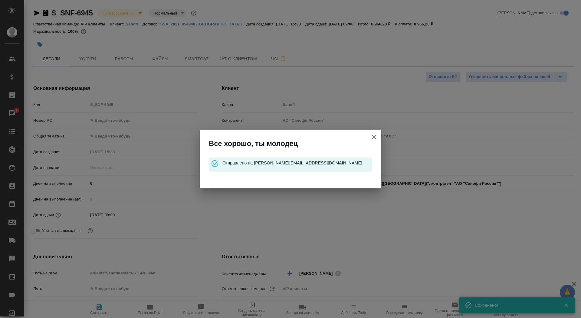
type textarea "x"
click at [377, 133] on icon "button" at bounding box center [373, 136] width 7 height 7
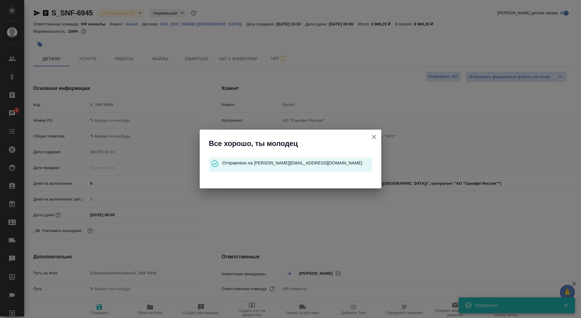
type textarea "x"
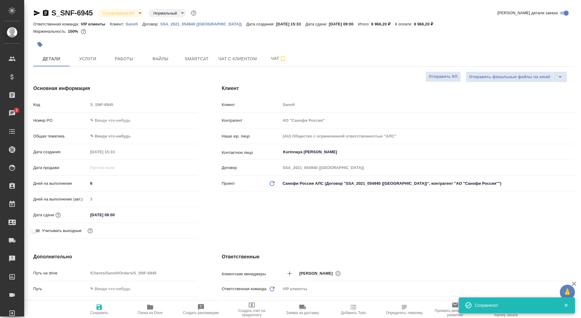
click at [50, 15] on div "S_SNF-6945 Согласование КП kpNegotiation Нормальный normal" at bounding box center [115, 13] width 164 height 10
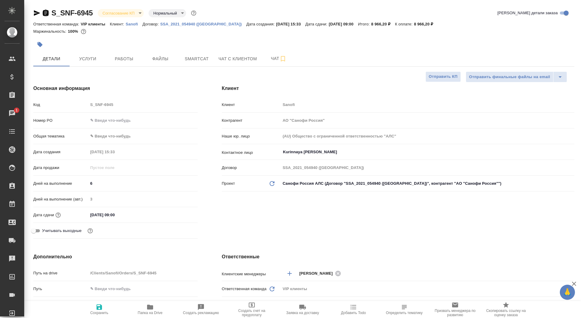
click at [44, 12] on icon "button" at bounding box center [45, 13] width 5 height 6
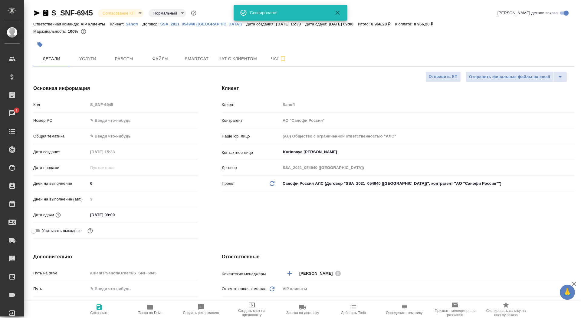
type textarea "x"
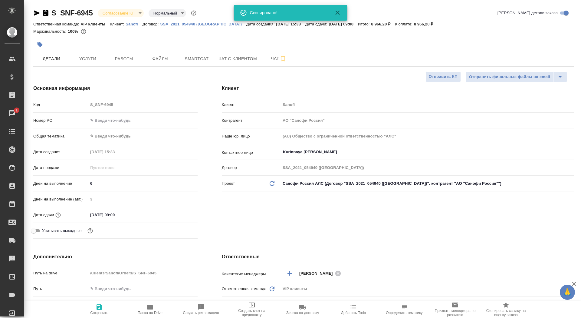
type textarea "x"
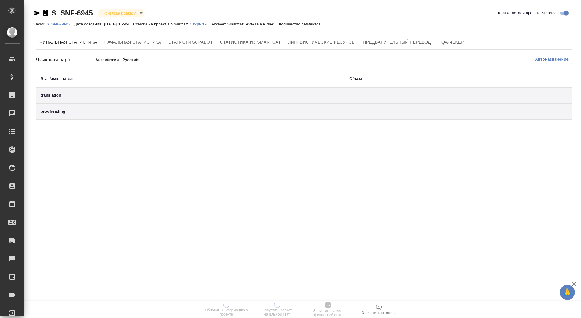
click at [211, 23] on p "Открыть" at bounding box center [200, 24] width 22 height 5
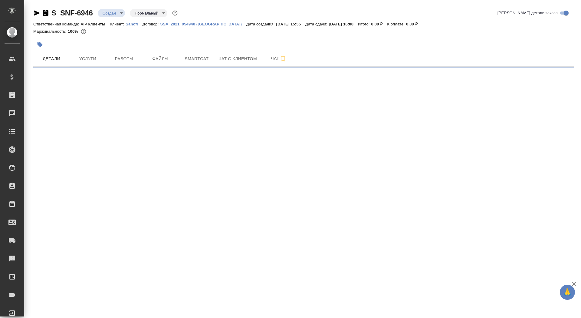
select select "RU"
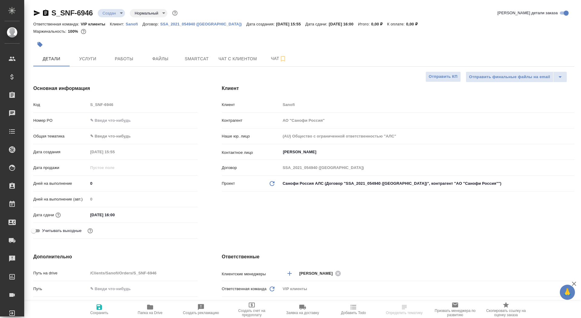
type textarea "x"
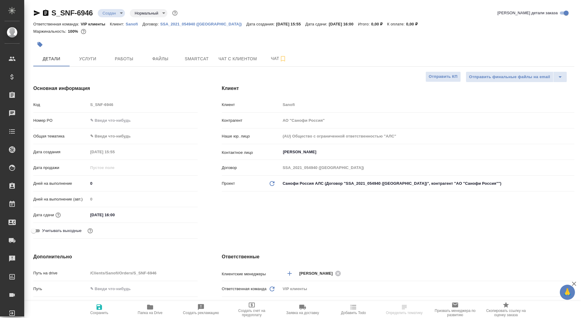
type textarea "x"
drag, startPoint x: 100, startPoint y: 186, endPoint x: 86, endPoint y: 180, distance: 15.8
click at [86, 180] on div "Дней на выполнение 0" at bounding box center [115, 183] width 164 height 11
type input "6"
type textarea "x"
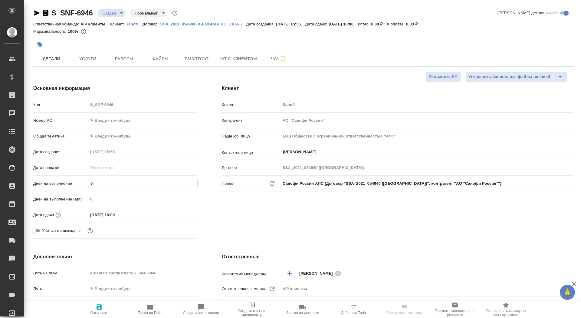
type textarea "x"
type input "6"
click at [96, 300] on body "🙏 .cls-1 fill:#fff; AWATERA Saydasheva Dilyara Клиенты Спецификации Заказы 0 Ча…" at bounding box center [290, 159] width 581 height 318
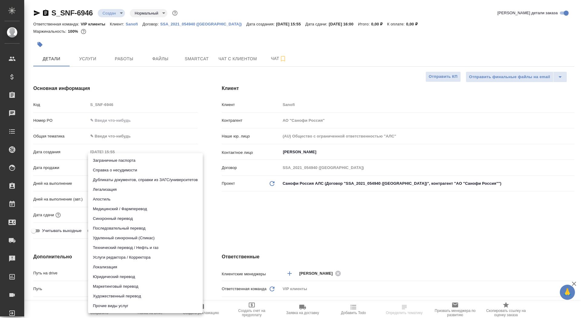
click at [63, 310] on div at bounding box center [290, 159] width 581 height 318
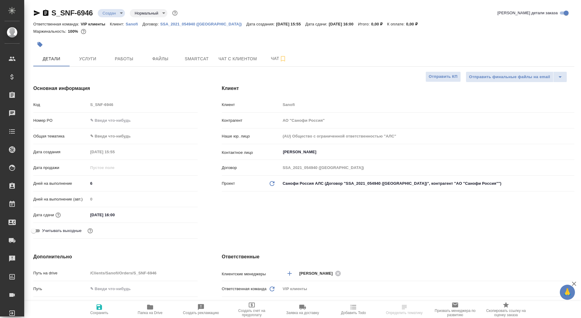
click at [99, 314] on button "Сохранить" at bounding box center [99, 309] width 51 height 17
type textarea "x"
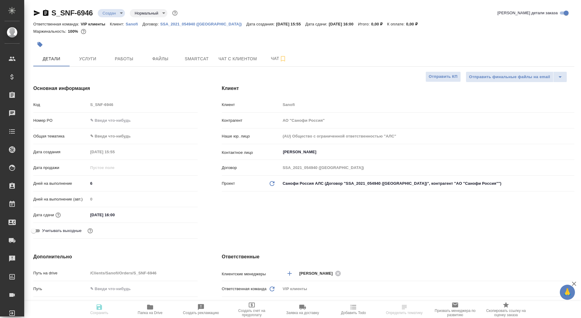
type textarea "x"
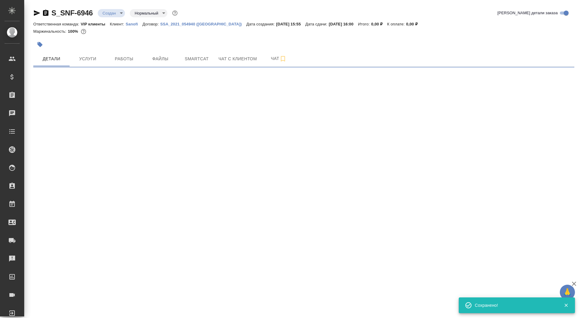
select select "RU"
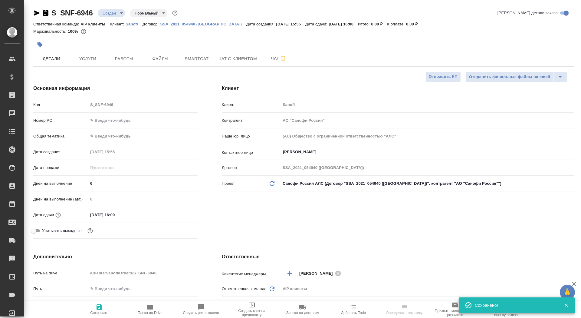
type textarea "x"
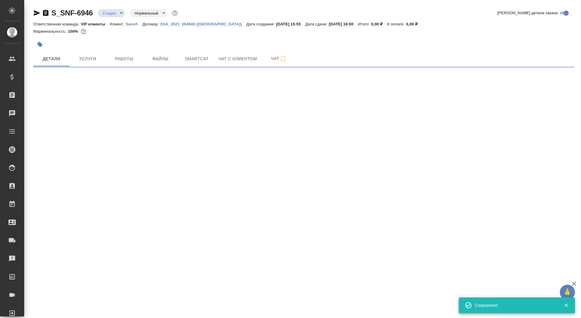
select select "RU"
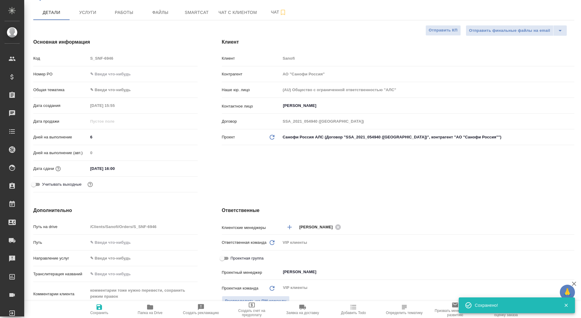
scroll to position [99, 0]
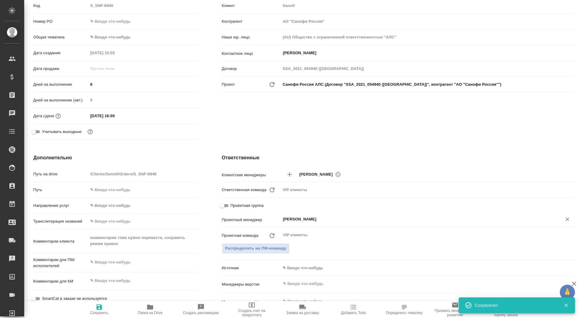
click at [307, 219] on input "[PERSON_NAME]" at bounding box center [417, 218] width 270 height 7
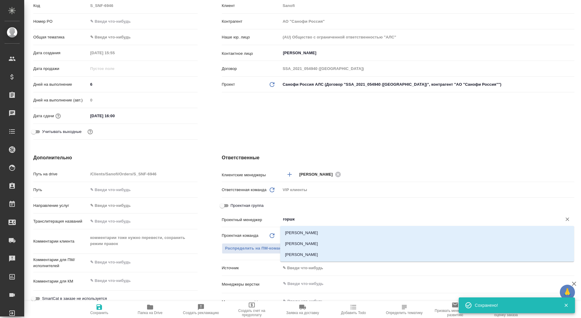
type input "горшко"
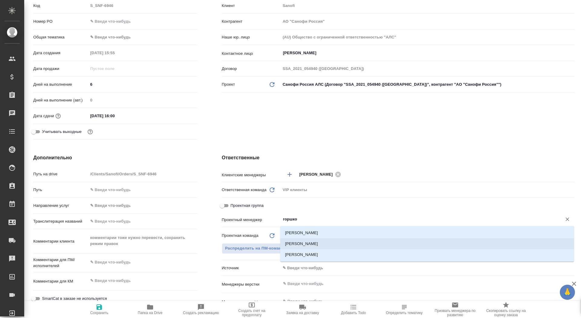
click at [311, 244] on li "[PERSON_NAME]" at bounding box center [427, 243] width 294 height 11
type textarea "x"
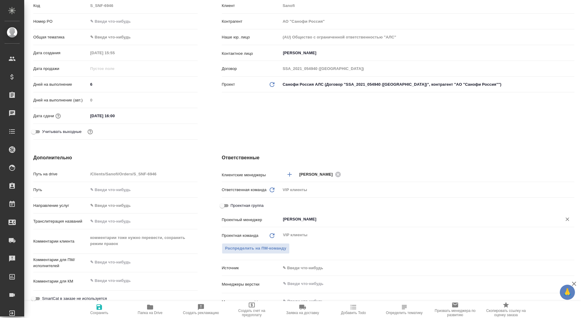
type input "[PERSON_NAME]"
click at [107, 312] on span "Сохранить" at bounding box center [99, 312] width 18 height 4
type textarea "x"
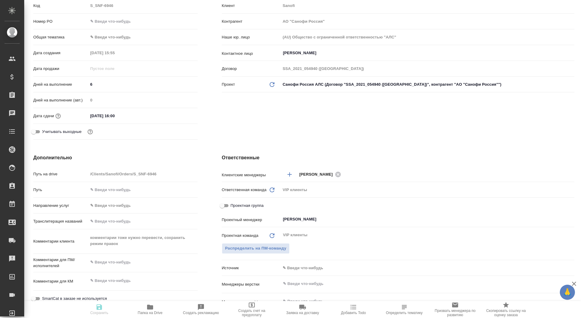
type textarea "x"
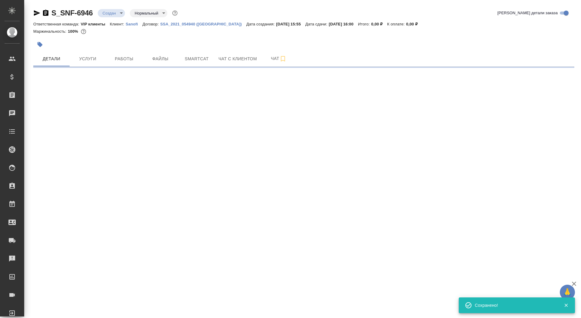
select select "RU"
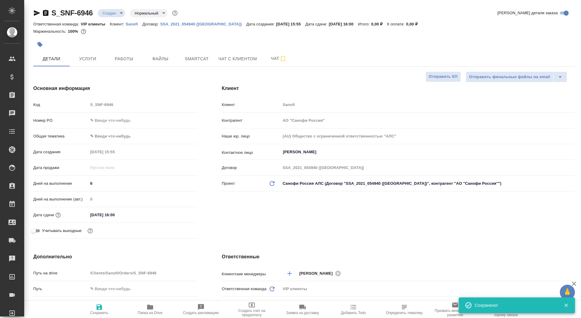
type textarea "x"
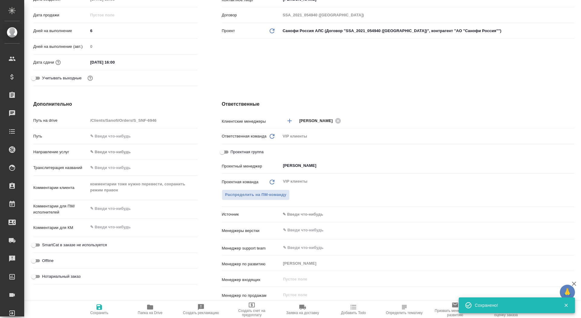
scroll to position [173, 0]
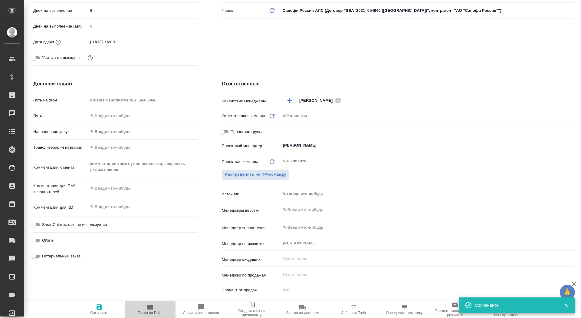
click at [147, 313] on span "Папка на Drive" at bounding box center [150, 312] width 25 height 4
type textarea "x"
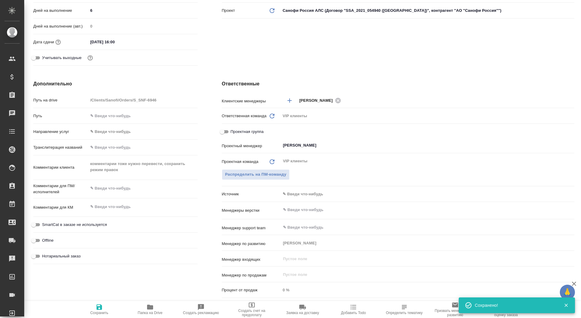
type textarea "x"
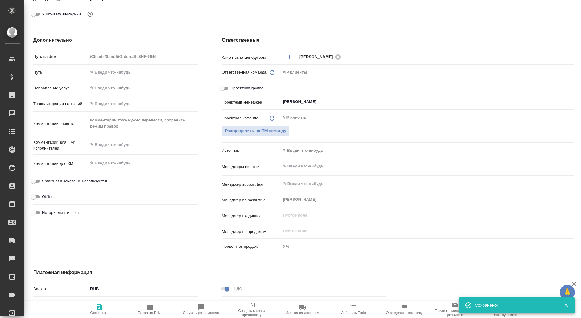
scroll to position [223, 0]
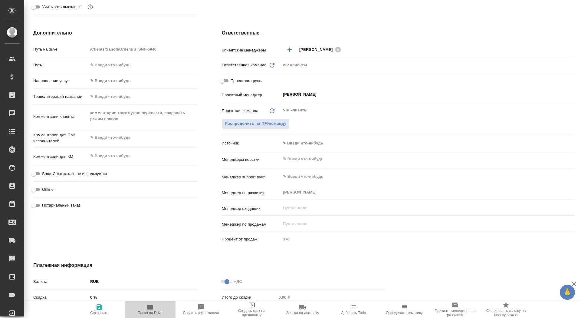
click at [152, 311] on span "Папка на Drive" at bounding box center [150, 312] width 25 height 4
type textarea "x"
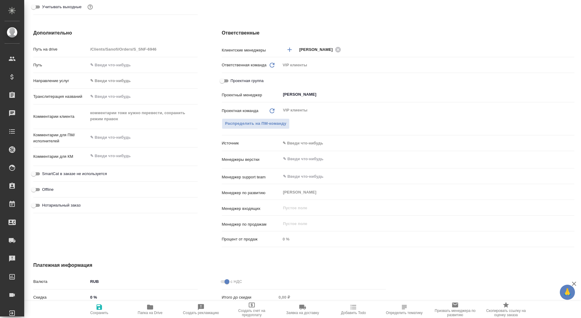
type textarea "x"
click at [105, 135] on textarea at bounding box center [142, 137] width 109 height 10
type textarea "x"
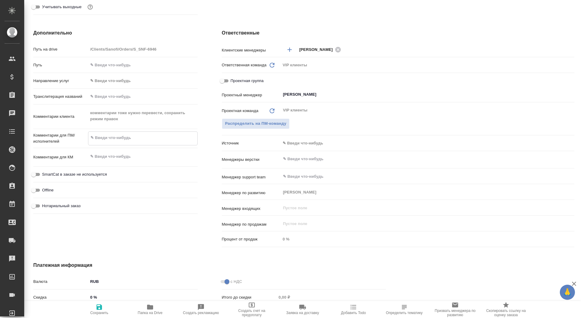
type textarea "к"
type textarea "x"
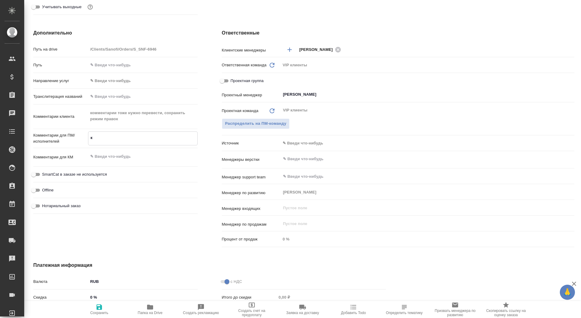
type textarea "x"
paste textarea "комментарии тоже нужно перевести, сохранить режим право"
type textarea "x"
type textarea "комментарии тоже нужно перевести, сохранить режим право"
type textarea "x"
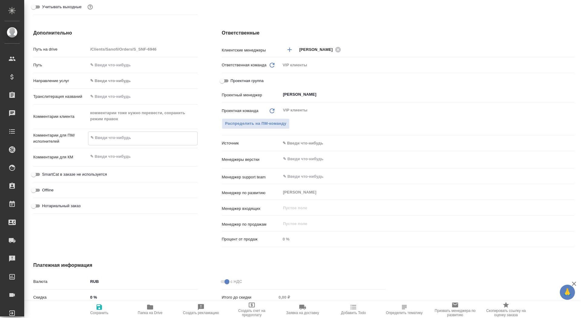
type textarea "x"
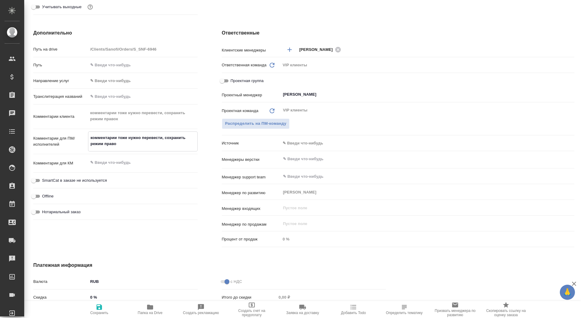
type textarea "x"
type textarea "комментарии тоже нужно перевести, сохранить режим правок"
type textarea "x"
type textarea "комментарии тоже нужно перевести, сохранить режим правок"
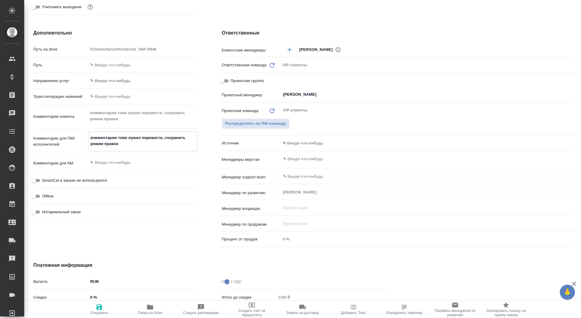
type textarea "x"
click at [103, 309] on span "Сохранить" at bounding box center [99, 308] width 44 height 11
type textarea "x"
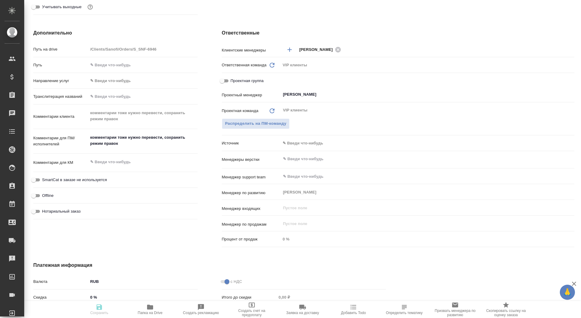
type textarea "x"
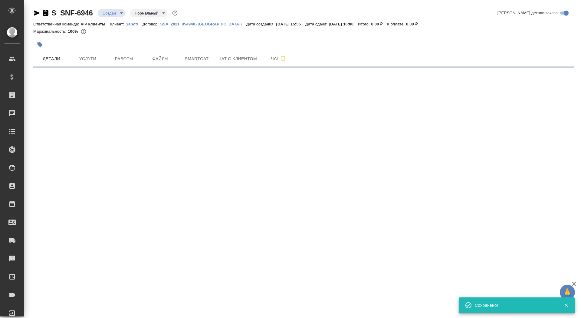
scroll to position [0, 0]
select select "RU"
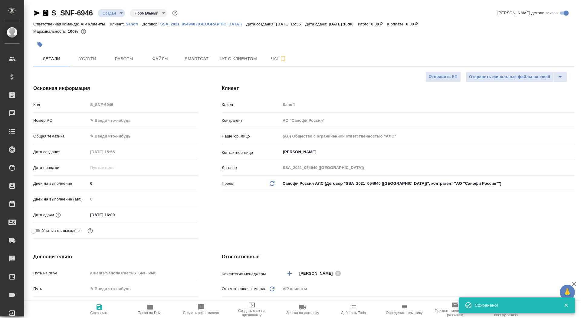
type textarea "x"
click at [104, 8] on div "S_SNF-6946 Создан new Нормальный normal Кратко детали заказа Ответственная кома…" at bounding box center [303, 304] width 547 height 609
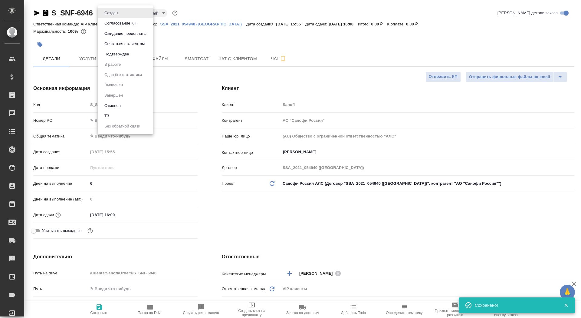
click at [104, 11] on body "🙏 .cls-1 fill:#fff; AWATERA Saydasheva Dilyara Клиенты Спецификации Заказы 0 Ча…" at bounding box center [290, 159] width 581 height 318
click at [110, 118] on button "ТЗ" at bounding box center [107, 115] width 8 height 7
type textarea "x"
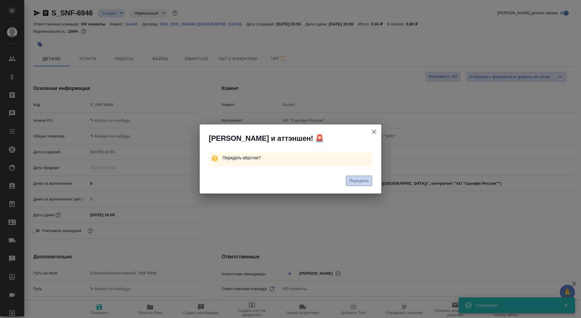
click at [363, 184] on span "Передать" at bounding box center [359, 180] width 20 height 7
type textarea "x"
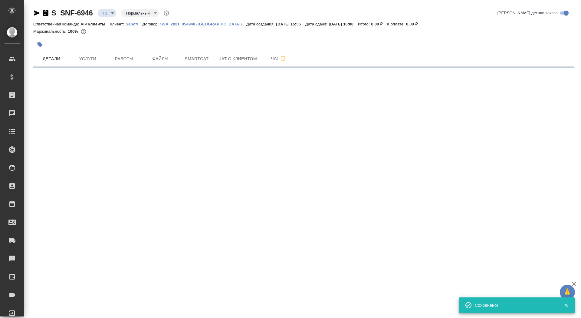
select select "RU"
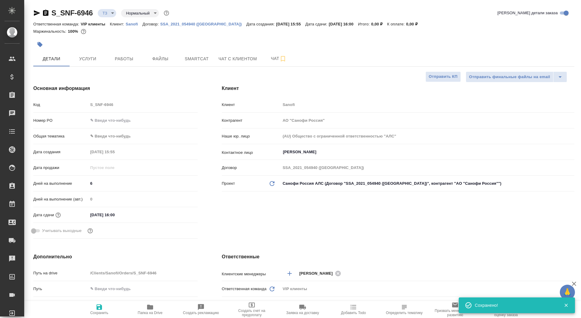
type textarea "x"
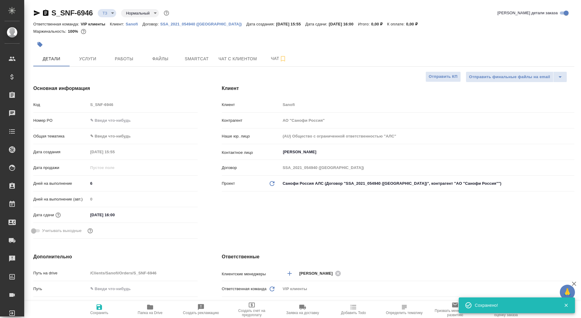
type textarea "x"
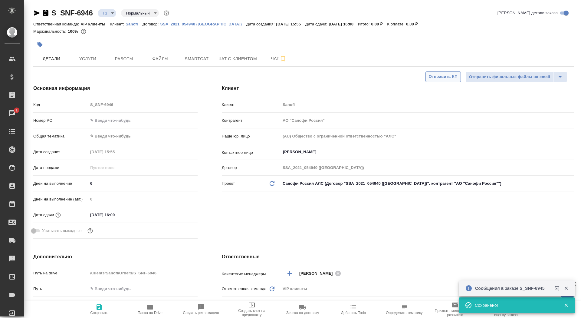
type textarea "x"
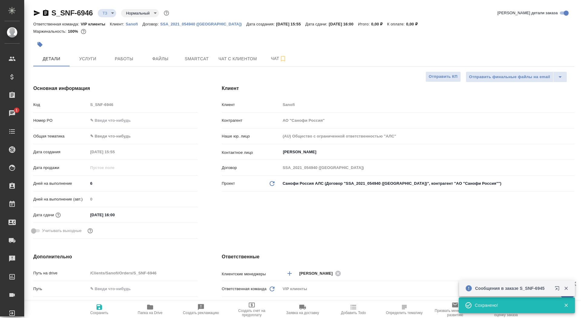
type textarea "x"
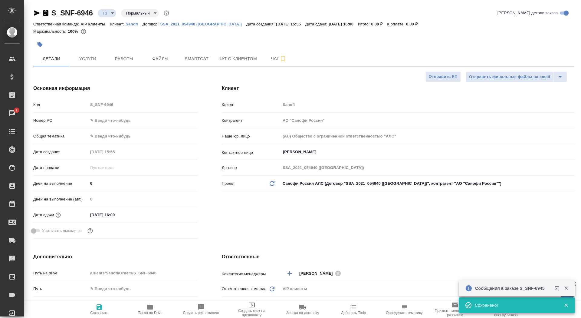
type textarea "x"
click at [265, 57] on span "Чат" at bounding box center [278, 59] width 29 height 8
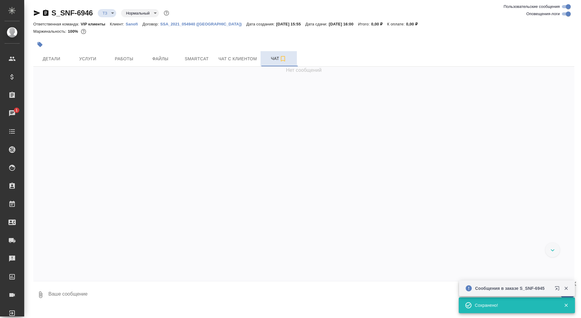
scroll to position [100, 0]
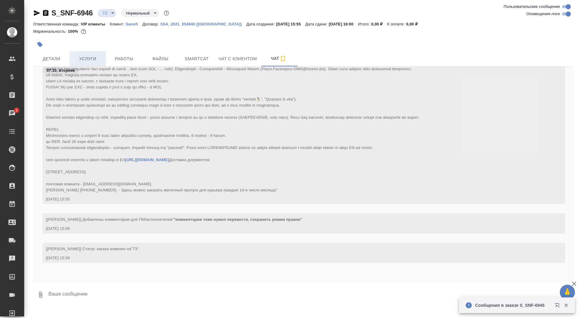
click at [101, 58] on span "Услуги" at bounding box center [87, 59] width 29 height 8
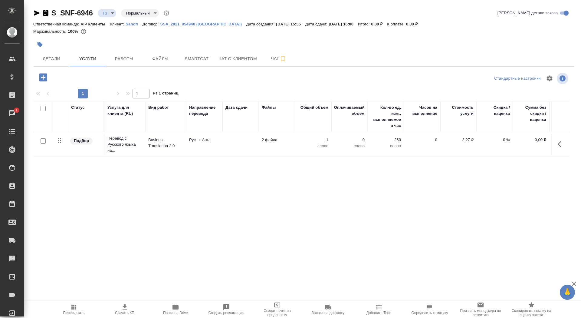
click at [43, 141] on input "checkbox" at bounding box center [43, 140] width 5 height 5
checkbox input "true"
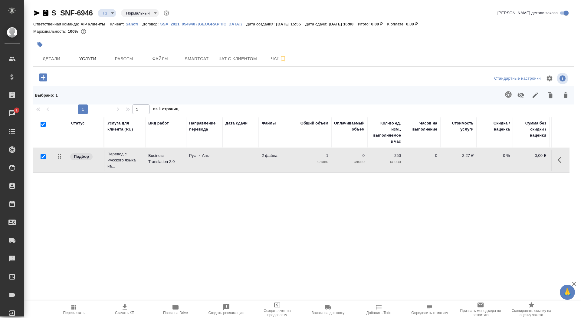
click at [233, 162] on td at bounding box center [240, 159] width 36 height 21
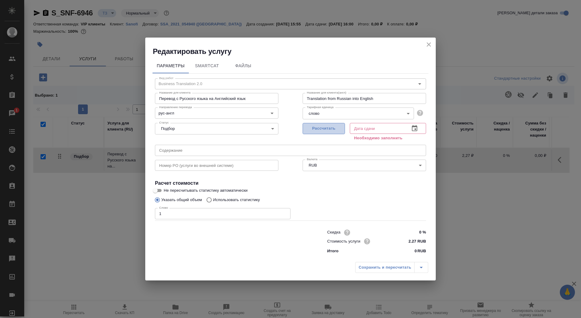
click at [306, 131] on span "Рассчитать" at bounding box center [324, 128] width 36 height 7
type input "[DATE] 16:00"
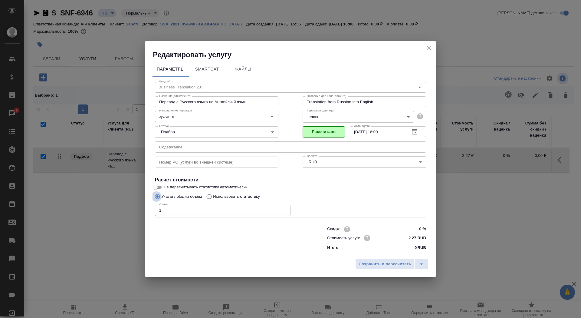
click at [157, 191] on input "Указать общий объем" at bounding box center [157, 196] width 10 height 11
click at [188, 185] on span "Не пересчитывать статистику автоматически" at bounding box center [206, 187] width 84 height 6
click at [166, 185] on input "Не пересчитывать статистику автоматически" at bounding box center [155, 186] width 22 height 7
checkbox input "true"
click at [388, 261] on span "Сохранить и пересчитать" at bounding box center [384, 263] width 53 height 7
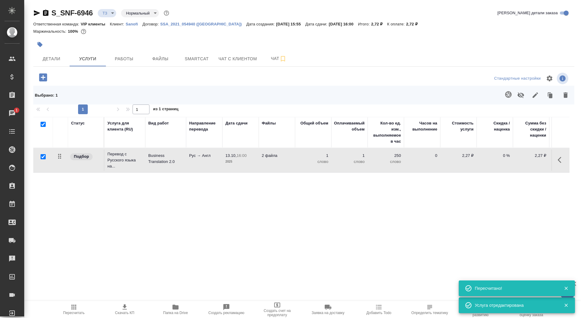
click at [509, 90] on button "button" at bounding box center [508, 94] width 15 height 15
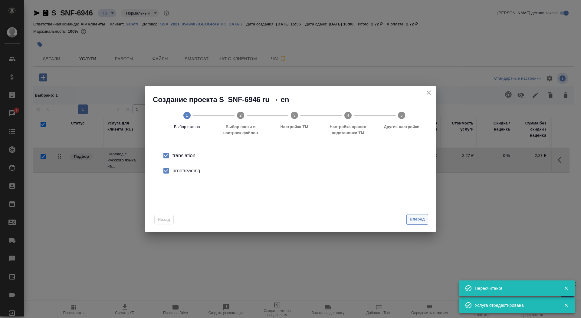
click at [415, 215] on button "Вперед" at bounding box center [417, 219] width 22 height 11
click at [382, 165] on div "Папка с файлами для перевода" at bounding box center [290, 155] width 276 height 21
click at [382, 158] on input "Папка с файлами для перевода" at bounding box center [281, 158] width 252 height 7
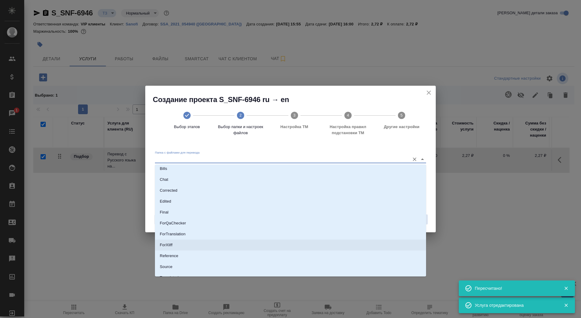
scroll to position [31, 0]
click at [356, 249] on li "Source" at bounding box center [290, 248] width 271 height 11
type input "Source"
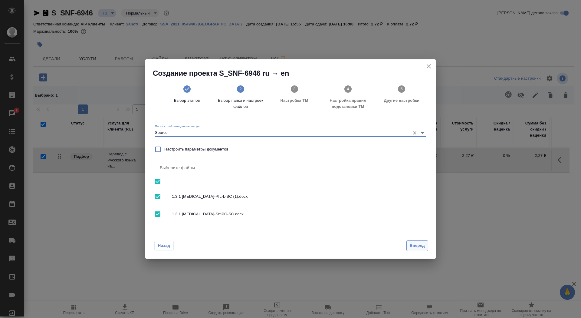
click at [410, 246] on span "Вперед" at bounding box center [416, 245] width 15 height 7
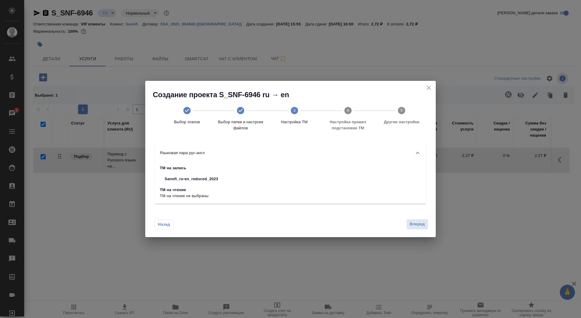
click at [415, 234] on div "Назад Вперед" at bounding box center [290, 222] width 290 height 28
click at [414, 227] on span "Вперед" at bounding box center [416, 223] width 15 height 7
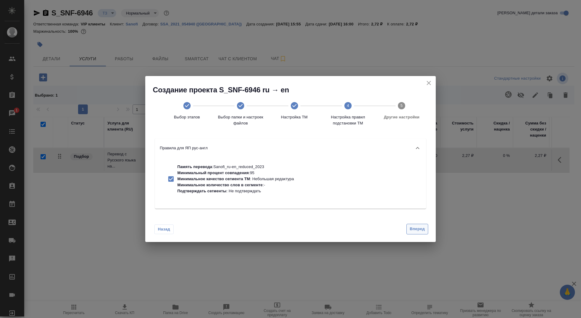
click at [414, 228] on span "Вперед" at bounding box center [416, 228] width 15 height 7
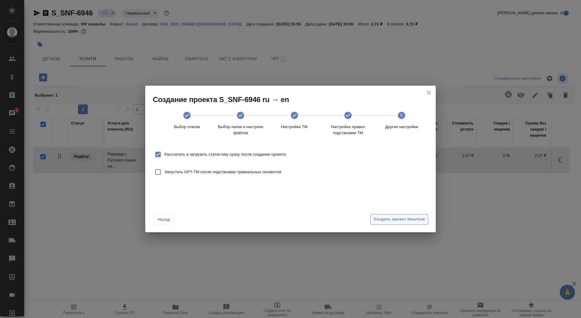
click at [411, 218] on span "Создать проект Smartcat" at bounding box center [398, 219] width 51 height 7
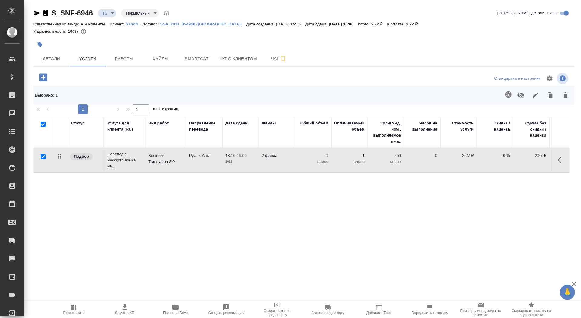
click at [39, 76] on icon "button" at bounding box center [43, 77] width 11 height 11
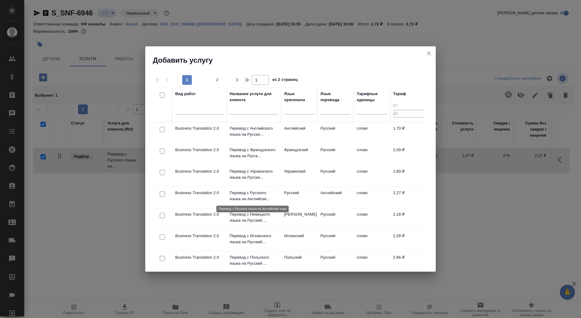
click at [246, 194] on p "Перевод с Русского языка на Английски..." at bounding box center [254, 196] width 48 height 12
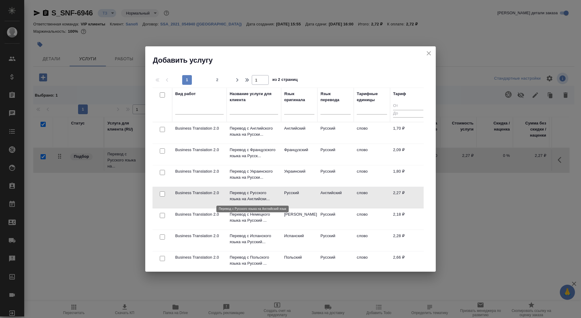
click at [246, 194] on p "Перевод с Русского языка на Английски..." at bounding box center [254, 196] width 48 height 12
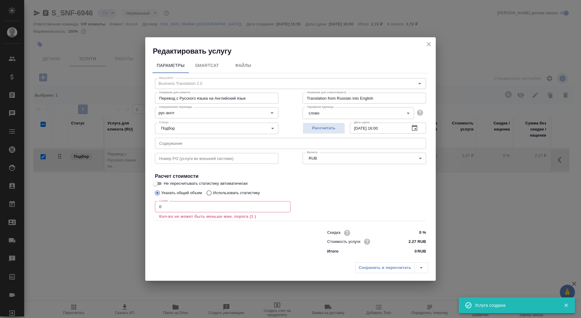
checkbox input "false"
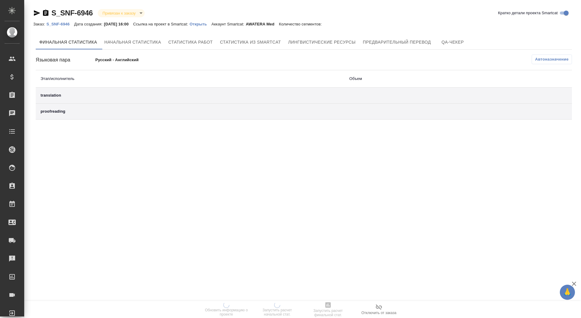
click at [206, 22] on p "Открыть" at bounding box center [200, 24] width 22 height 5
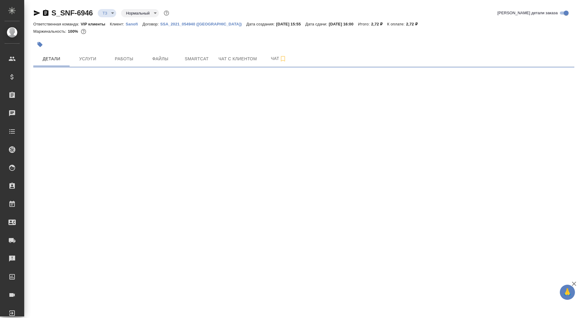
select select "RU"
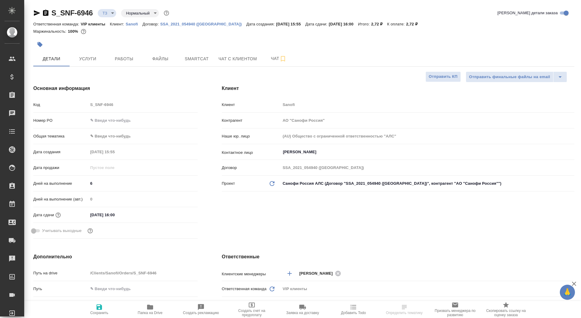
type textarea "x"
click at [40, 43] on icon "button" at bounding box center [39, 44] width 5 height 5
type textarea "x"
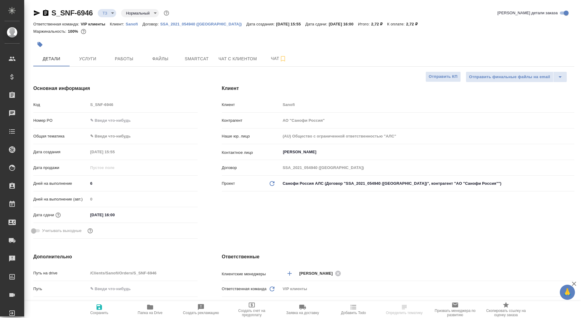
type textarea "x"
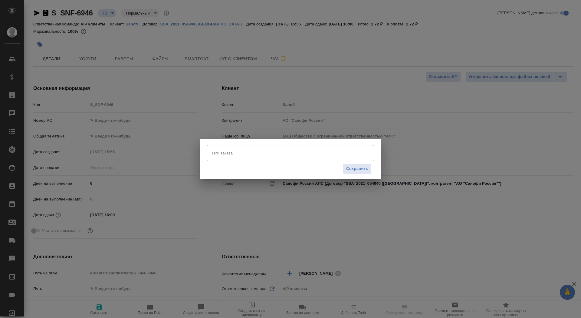
type textarea "x"
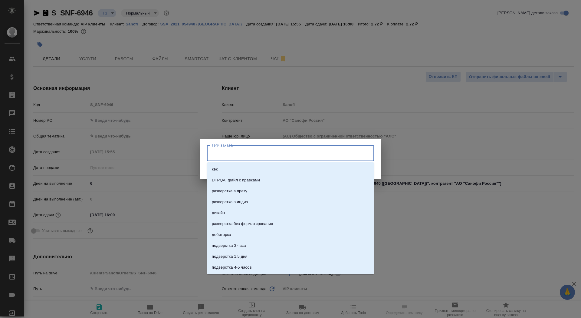
click at [301, 152] on input "Тэги заказа" at bounding box center [285, 153] width 150 height 10
type input "см комм"
click at [305, 186] on li "зпк для указание имени пер-ка, см коммент" at bounding box center [290, 190] width 167 height 11
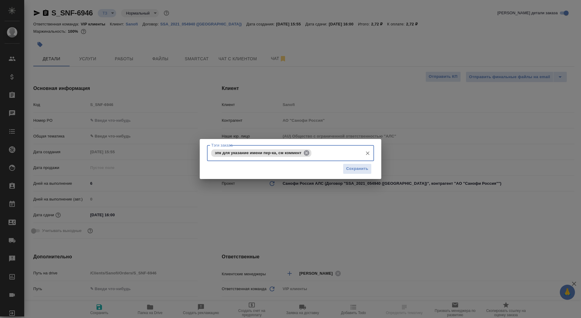
click at [309, 150] on icon at bounding box center [306, 152] width 7 height 7
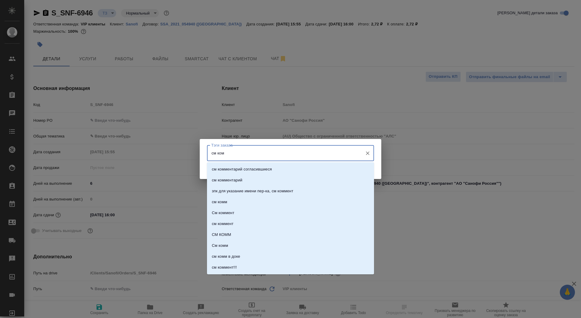
type input "см комм"
click at [304, 179] on li "см комментарий" at bounding box center [290, 179] width 167 height 11
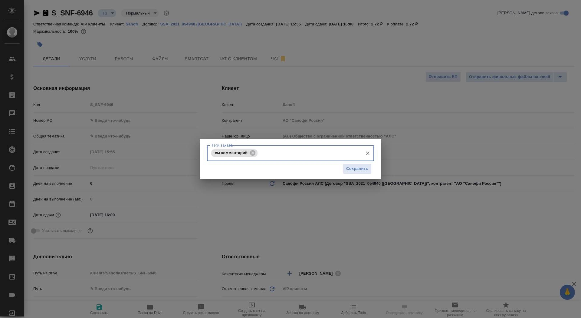
click at [380, 170] on div "Тэги заказа см комментарий [PERSON_NAME] заказа Сохранить" at bounding box center [290, 159] width 181 height 40
click at [362, 170] on span "Сохранить" at bounding box center [357, 168] width 22 height 7
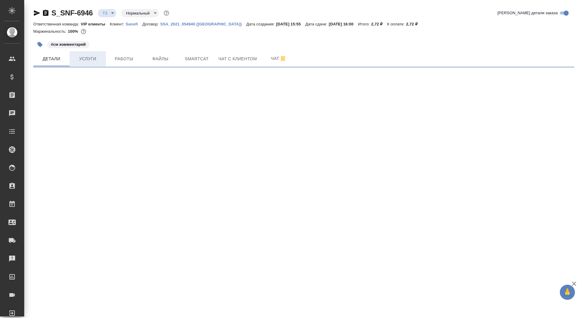
select select "RU"
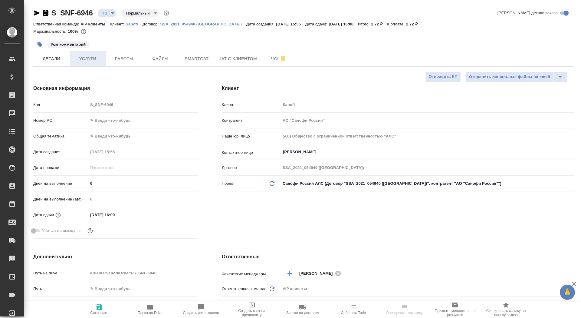
click at [86, 59] on span "Услуги" at bounding box center [87, 59] width 29 height 8
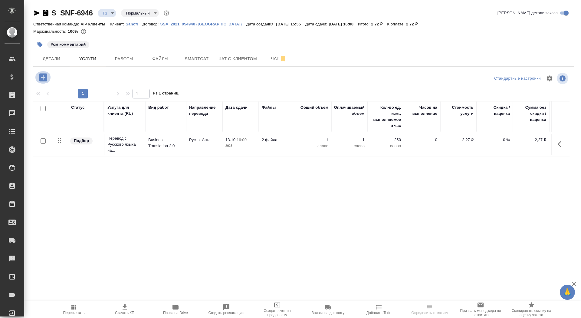
click at [42, 77] on icon "button" at bounding box center [43, 77] width 11 height 11
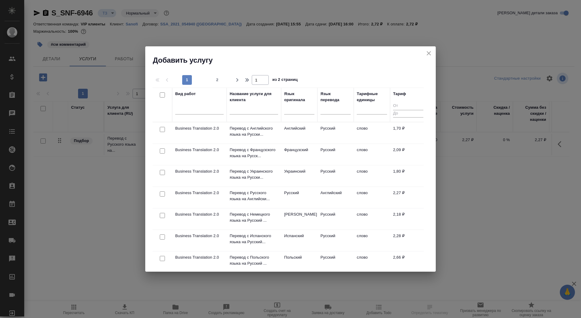
click at [261, 111] on input "text" at bounding box center [254, 111] width 48 height 8
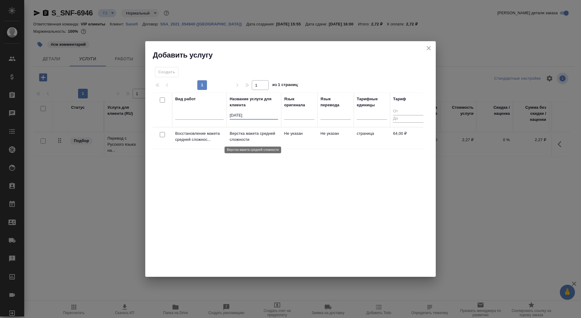
type input "[DATE]"
click at [265, 137] on p "Верстка макета средней сложности" at bounding box center [254, 136] width 48 height 12
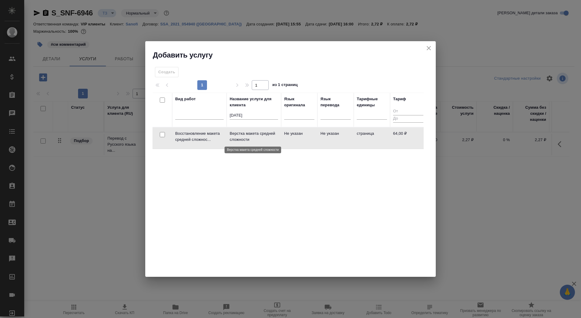
click at [265, 137] on p "Верстка макета средней сложности" at bounding box center [254, 136] width 48 height 12
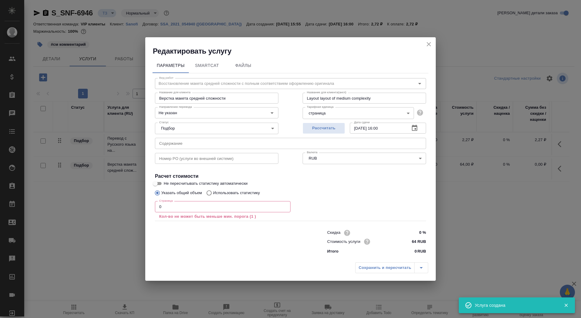
click at [210, 211] on input "0" at bounding box center [222, 206] width 135 height 11
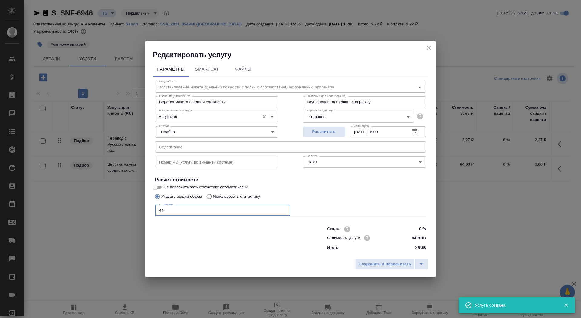
click at [170, 120] on div "Не указан Направление перевода" at bounding box center [216, 116] width 123 height 11
type input "44"
click at [176, 116] on input "Не указан" at bounding box center [206, 115] width 99 height 7
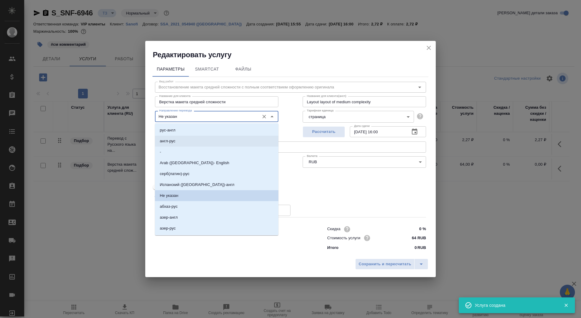
click at [185, 142] on li "англ-рус" at bounding box center [216, 140] width 123 height 11
click at [203, 114] on input "англ-рус" at bounding box center [206, 115] width 99 height 7
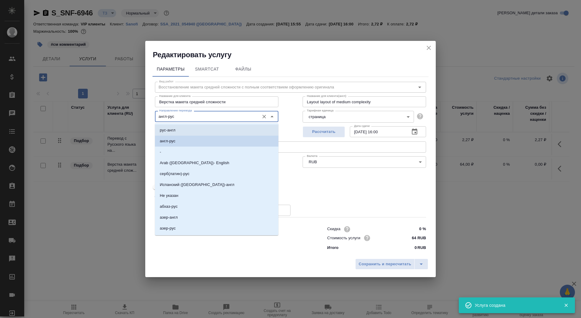
click at [205, 129] on li "рус-англ" at bounding box center [216, 130] width 123 height 11
type input "рус-англ"
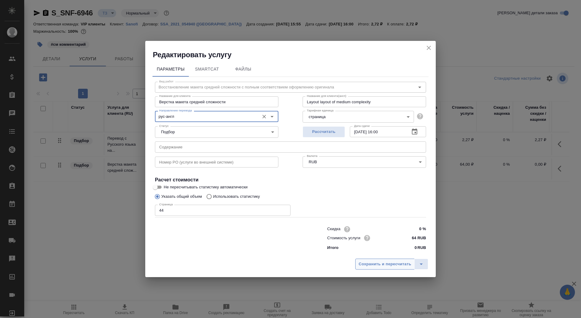
click at [379, 262] on span "Сохранить и пересчитать" at bounding box center [384, 263] width 53 height 7
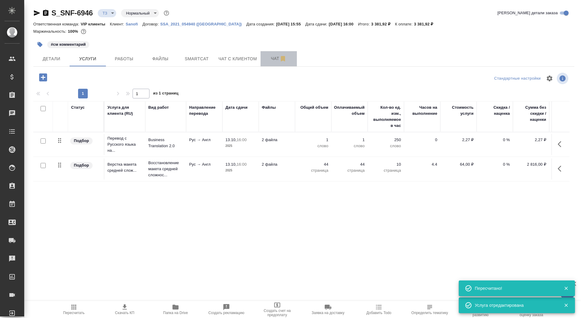
click at [269, 57] on span "Чат" at bounding box center [278, 59] width 29 height 8
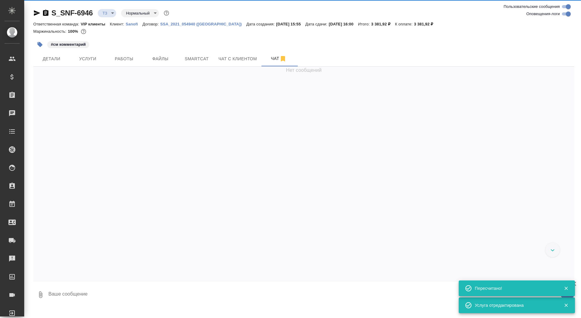
scroll to position [178, 0]
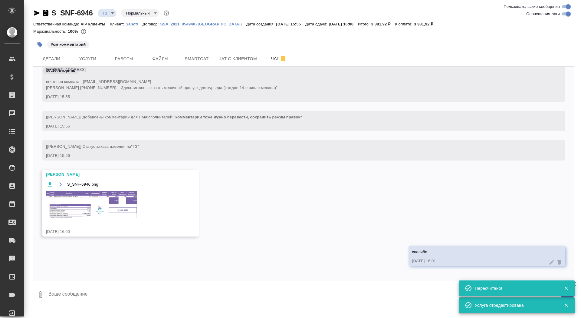
click at [86, 218] on img at bounding box center [91, 204] width 91 height 27
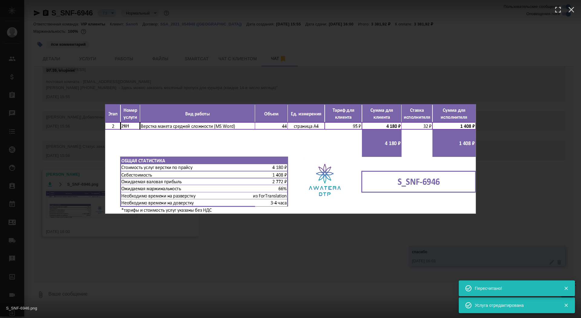
click at [86, 226] on div "S_SNF-6946.png 1 of 1" at bounding box center [290, 159] width 581 height 318
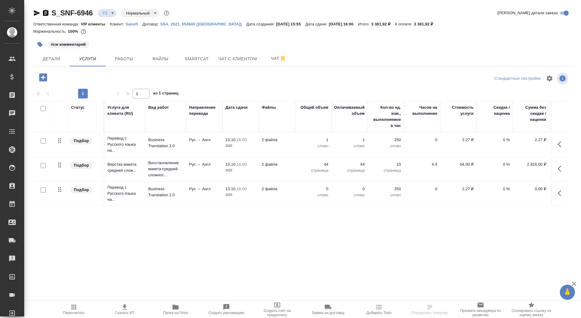
click at [44, 189] on input "checkbox" at bounding box center [43, 189] width 5 height 5
checkbox input "true"
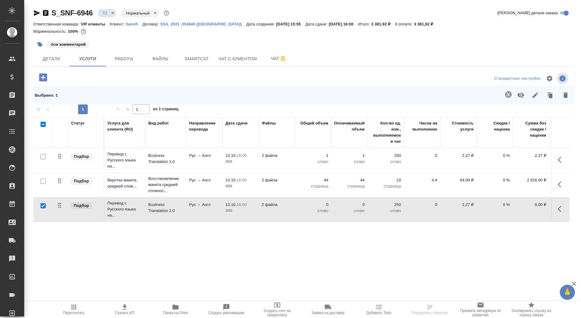
click at [562, 94] on icon "button" at bounding box center [565, 94] width 7 height 7
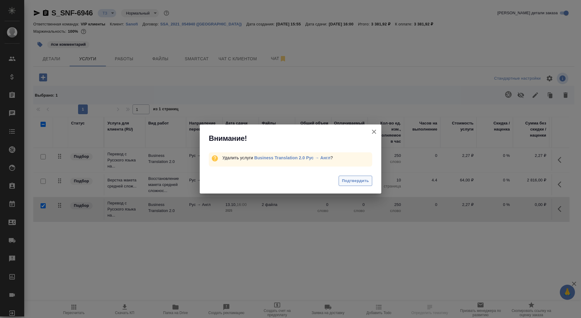
click at [357, 178] on span "Подтвердить" at bounding box center [355, 180] width 27 height 7
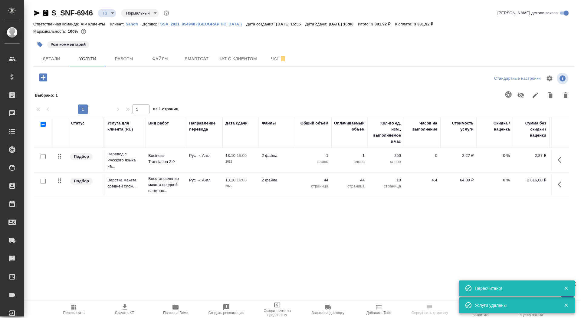
click at [284, 154] on p "2 файла" at bounding box center [277, 155] width 30 height 6
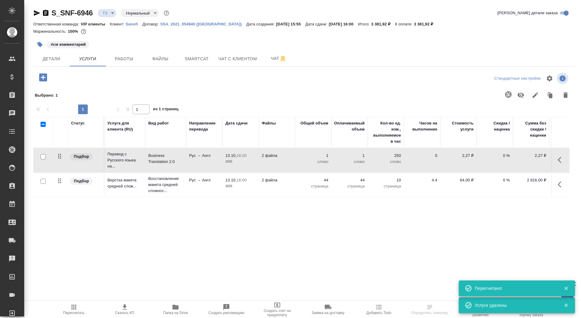
click at [284, 154] on p "2 файла" at bounding box center [277, 155] width 30 height 6
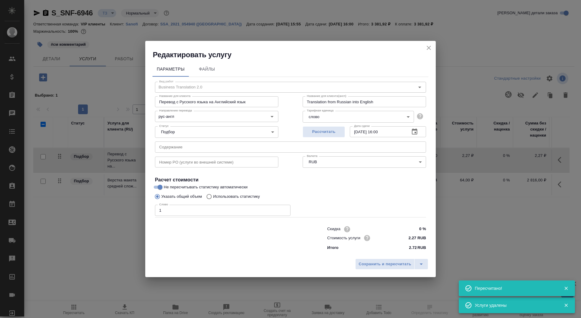
click at [247, 198] on p "Использовать статистику" at bounding box center [236, 196] width 47 height 6
click at [213, 198] on input "Использовать статистику" at bounding box center [208, 196] width 10 height 11
radio input "true"
radio input "false"
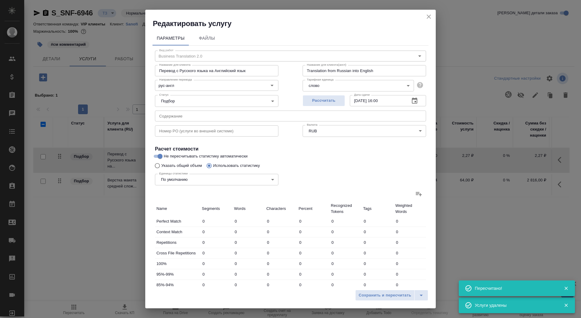
click at [421, 193] on icon at bounding box center [418, 193] width 7 height 7
click at [0, 0] on input "file" at bounding box center [0, 0] width 0 height 0
type input "565"
type input "6762"
type input "51295"
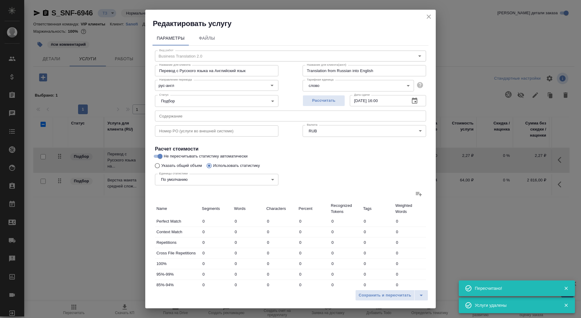
type input "30"
type input "119"
type input "819"
type input "33"
type input "444"
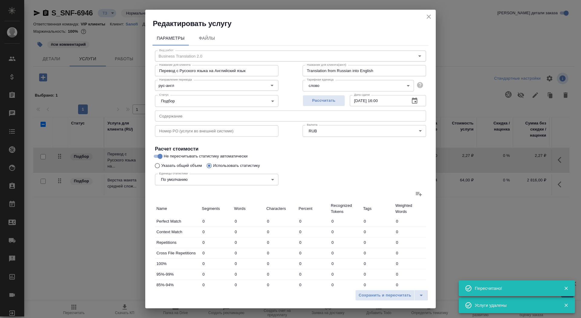
type input "3315"
type input "156"
type input "948"
type input "7494"
type input "85"
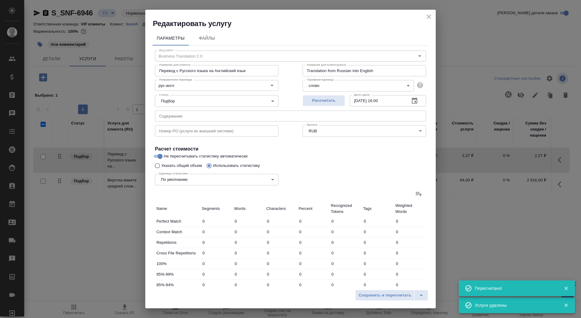
type input "1527"
type input "11819"
type input "53"
type input "841"
type input "6479"
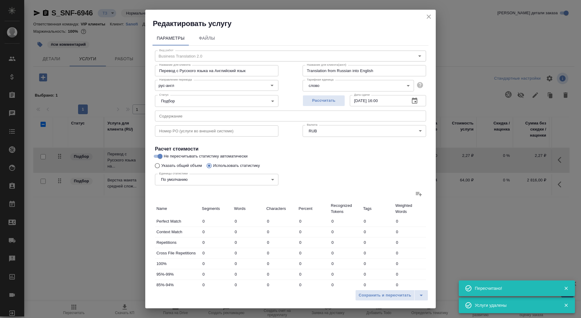
type input "44"
type input "471"
type input "3795"
type input "361"
type input "4834"
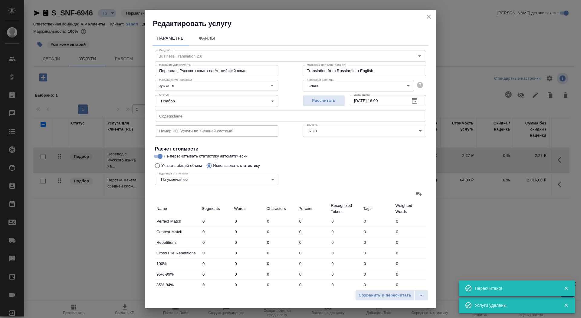
type input "34621"
type input "1262"
type input "15380"
type input "115499"
type input "1325"
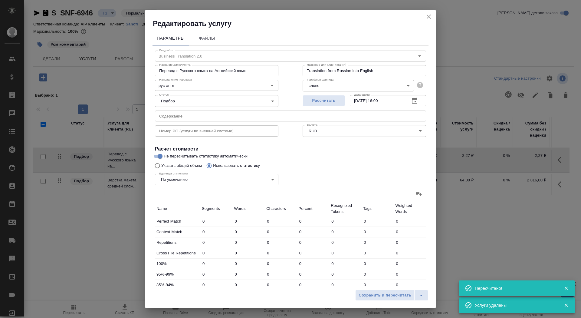
type input "15943"
type input "119633"
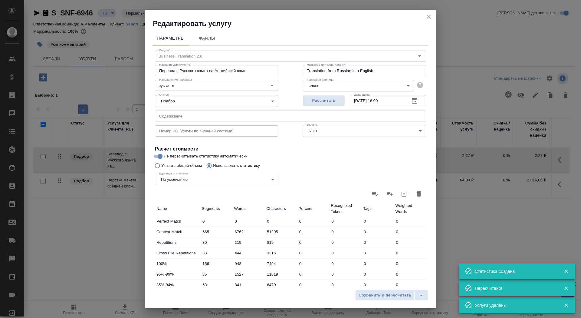
scroll to position [94, 0]
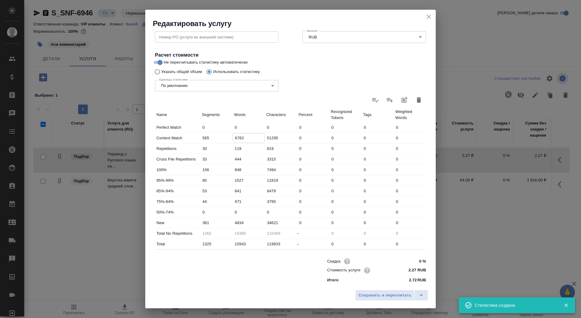
click at [236, 137] on input "6762" at bounding box center [249, 137] width 32 height 9
type input "2762"
click at [233, 221] on input "4834" at bounding box center [249, 222] width 32 height 9
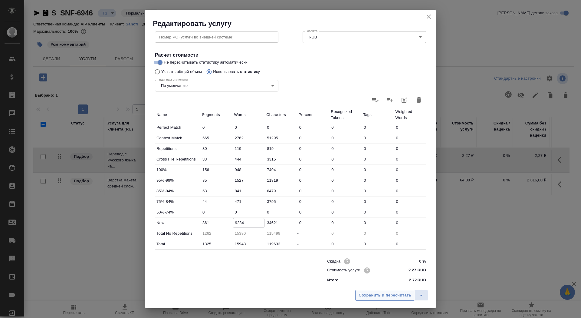
type input "9234"
click at [368, 297] on span "Сохранить и пересчитать" at bounding box center [384, 295] width 53 height 7
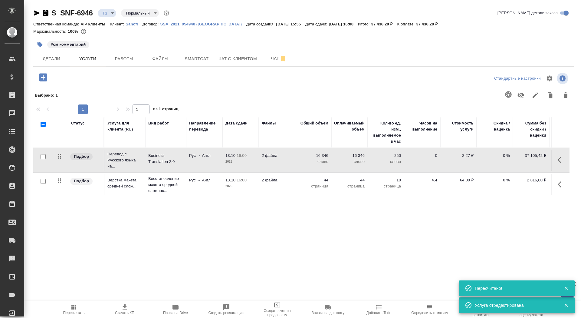
click at [122, 307] on icon "button" at bounding box center [124, 306] width 7 height 7
click at [58, 61] on span "Детали" at bounding box center [51, 59] width 29 height 8
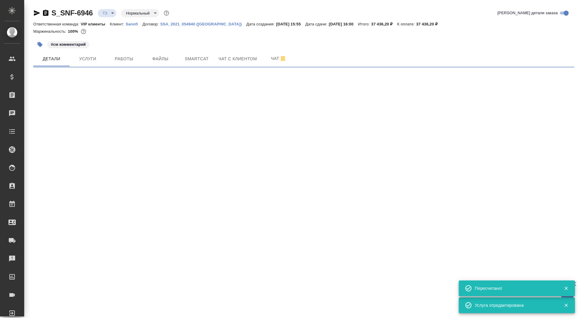
select select "RU"
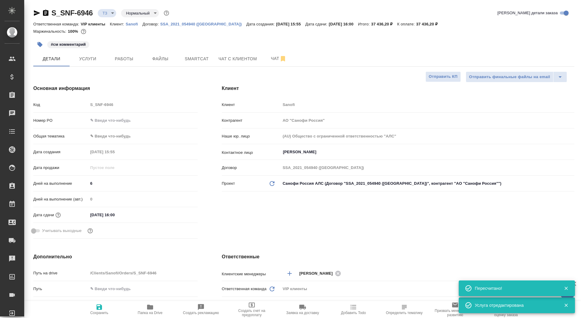
type textarea "x"
click at [107, 306] on span "Сохранить" at bounding box center [99, 308] width 44 height 11
type textarea "x"
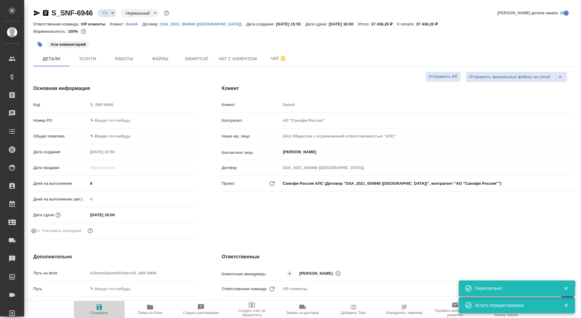
type textarea "x"
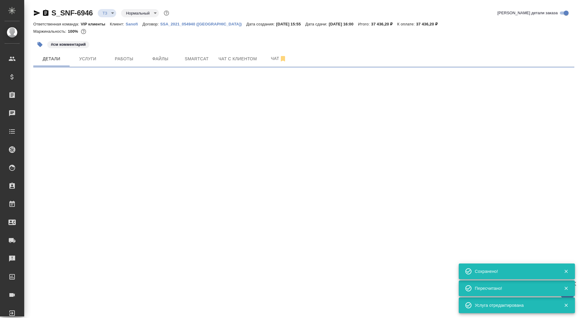
select select "RU"
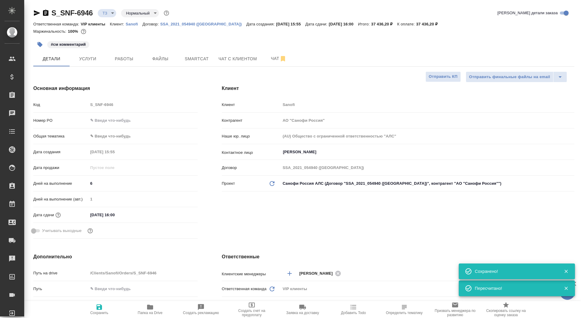
click at [442, 82] on div "Клиент Клиент Sanofi Контрагент АО "Санофи Россия" Наше юр. лицо (AU) Общество …" at bounding box center [398, 163] width 376 height 180
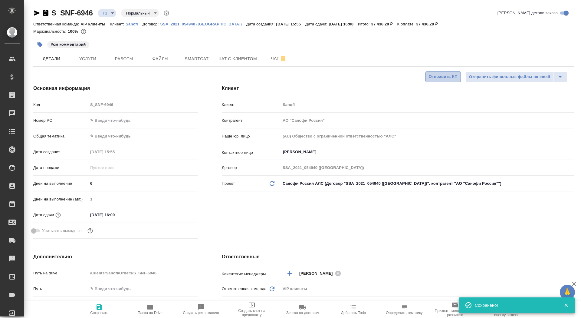
click at [438, 76] on span "Отправить КП" at bounding box center [442, 76] width 29 height 7
type textarea "x"
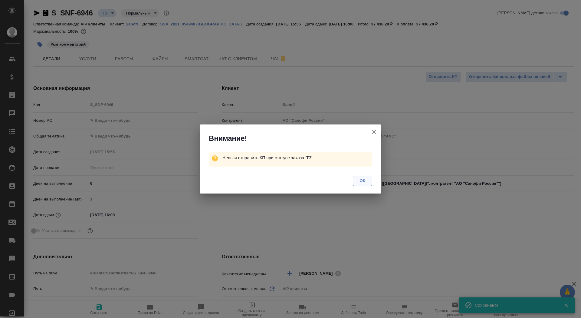
click at [355, 180] on button "ОК" at bounding box center [362, 180] width 19 height 11
type textarea "x"
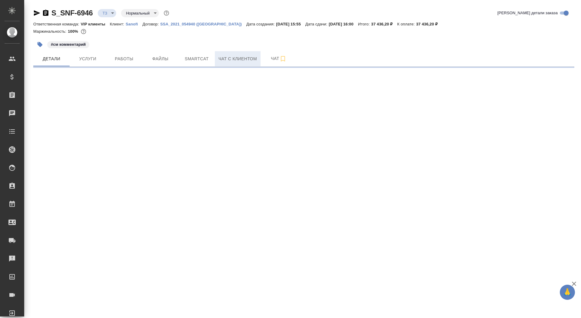
select select "RU"
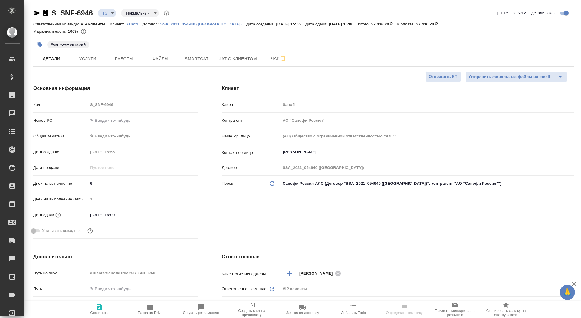
type textarea "x"
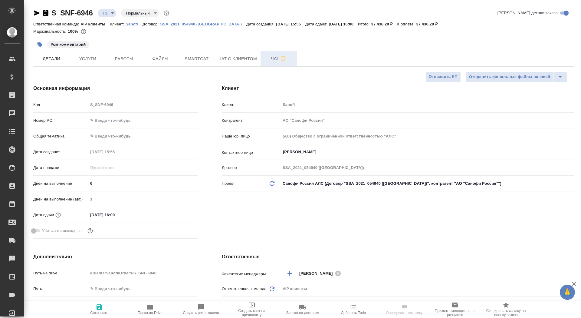
type textarea "x"
click at [274, 56] on span "Чат" at bounding box center [278, 59] width 29 height 8
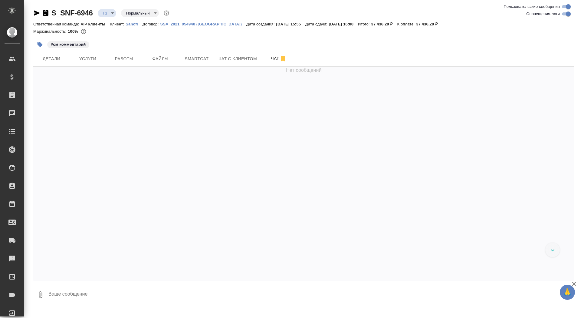
scroll to position [266, 0]
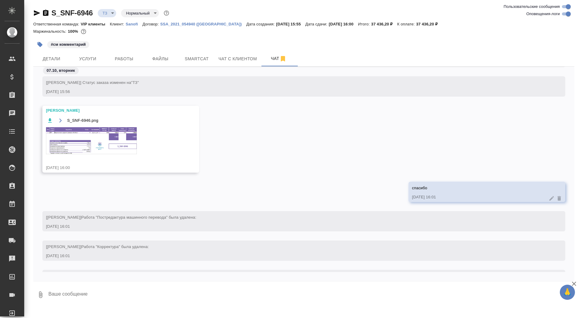
click at [106, 15] on body "🙏 .cls-1 fill:#fff; AWATERA Saydasheva Dilyara Клиенты Спецификации Заказы Чаты…" at bounding box center [290, 159] width 581 height 318
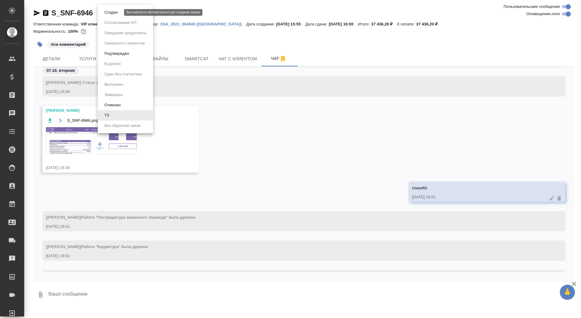
click at [105, 12] on button "Создан" at bounding box center [111, 12] width 17 height 7
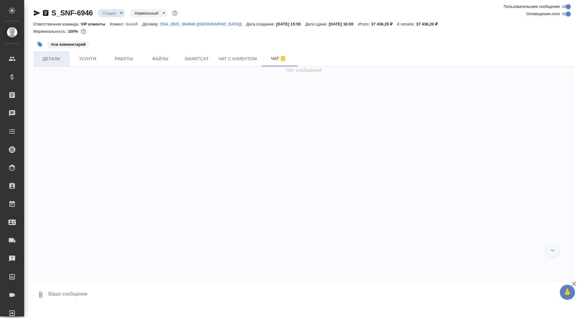
click at [35, 55] on button "Детали" at bounding box center [51, 58] width 36 height 15
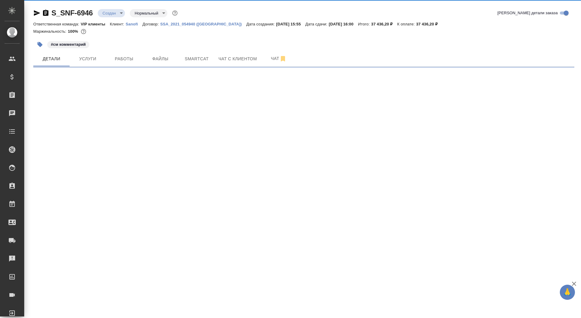
select select "RU"
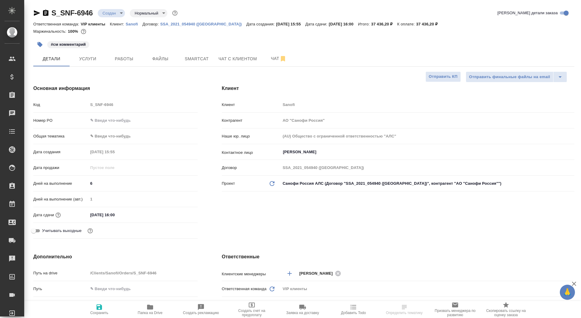
type textarea "x"
click at [436, 73] on span "Отправить КП" at bounding box center [442, 76] width 29 height 7
type textarea "x"
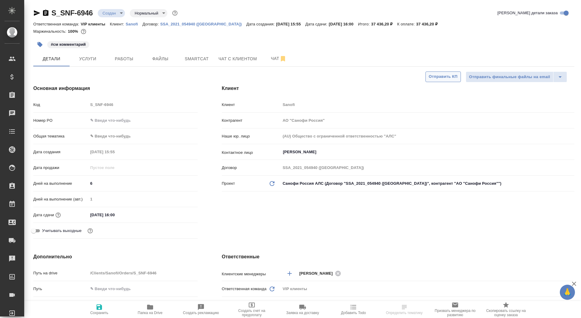
type textarea "x"
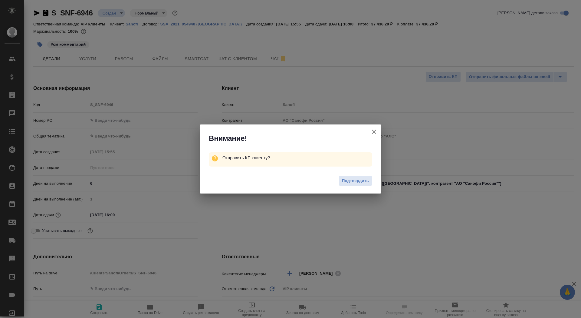
click at [373, 180] on div "Подтвердить" at bounding box center [290, 181] width 181 height 24
click at [355, 180] on span "Подтвердить" at bounding box center [355, 180] width 27 height 7
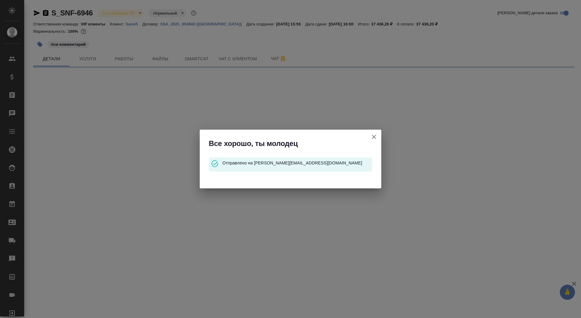
select select "RU"
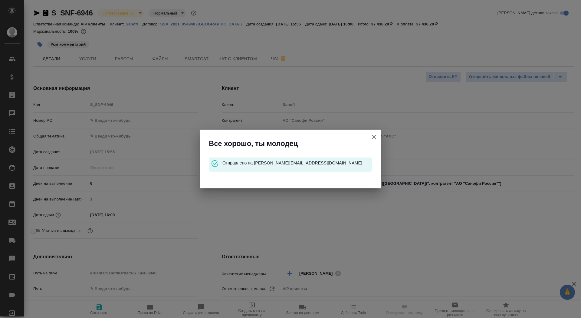
type textarea "x"
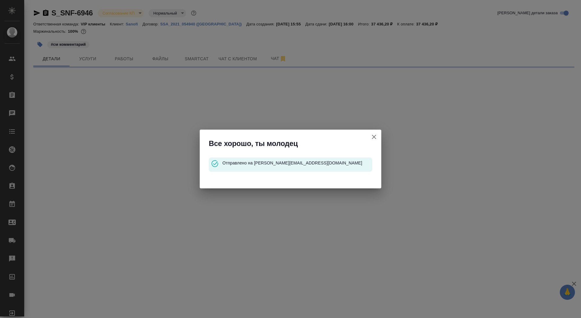
select select "RU"
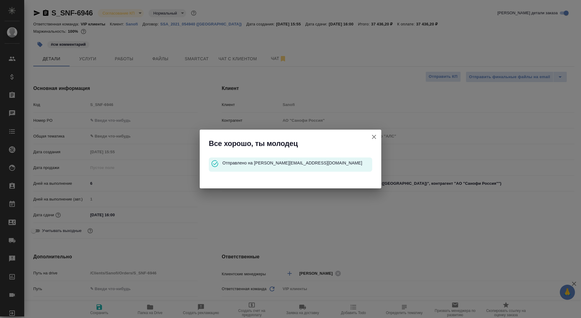
type textarea "x"
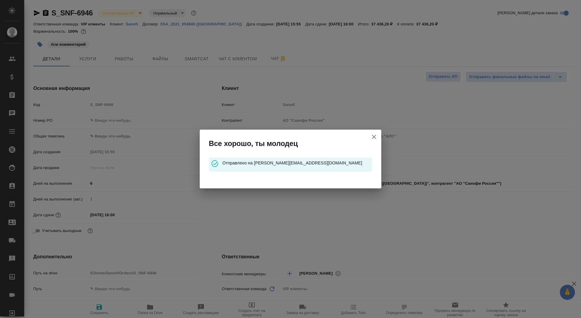
type textarea "x"
click at [371, 135] on icon "button" at bounding box center [373, 136] width 7 height 7
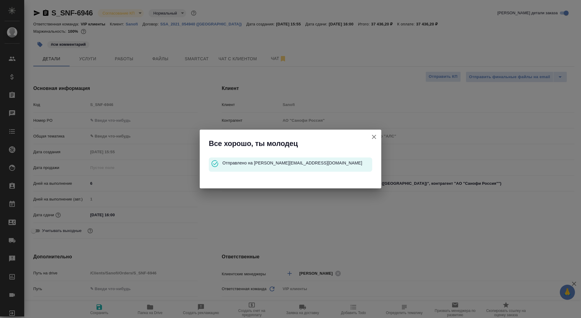
type textarea "x"
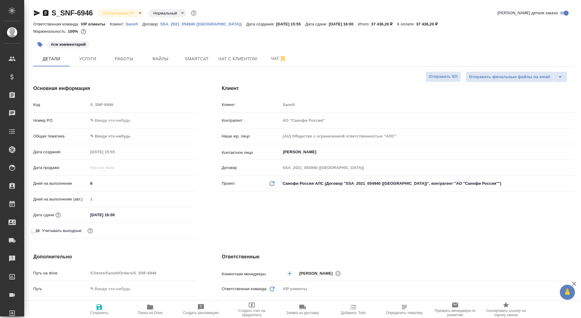
click at [44, 11] on icon "button" at bounding box center [45, 13] width 5 height 6
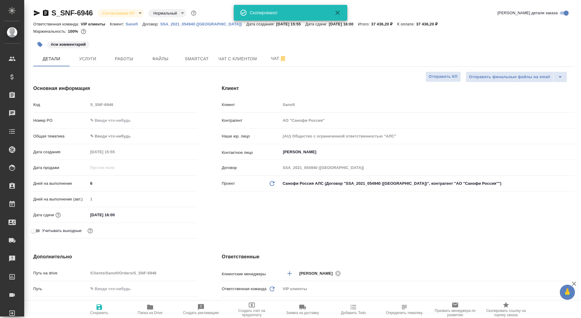
type textarea "x"
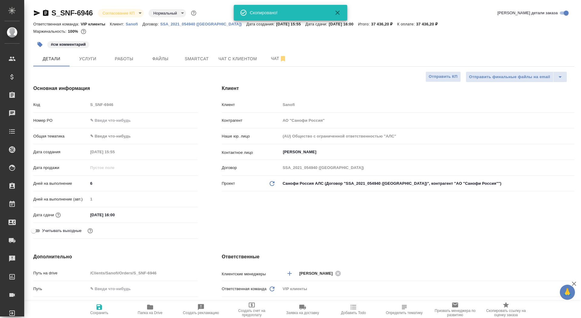
type textarea "x"
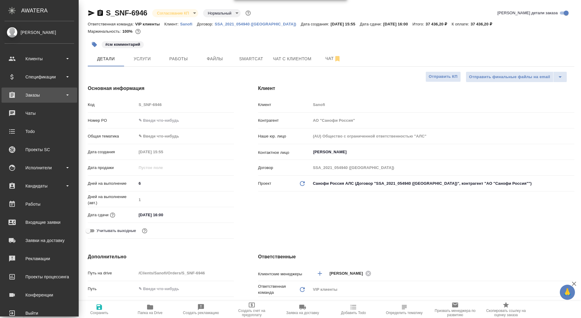
click at [26, 90] on div "Заказы" at bounding box center [40, 94] width 76 height 15
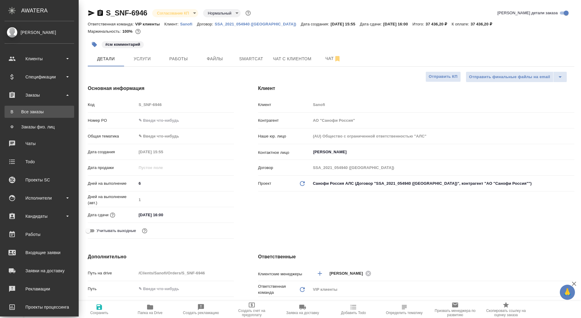
type textarea "x"
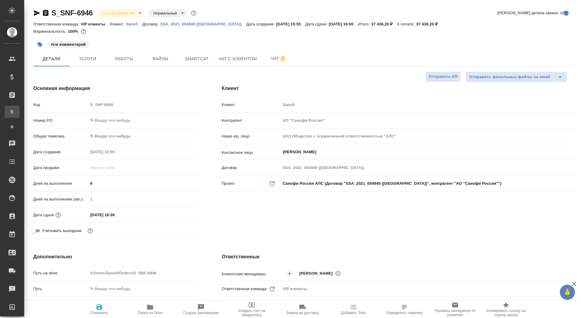
click at [9, 113] on div "Все заказы" at bounding box center [4, 112] width 9 height 6
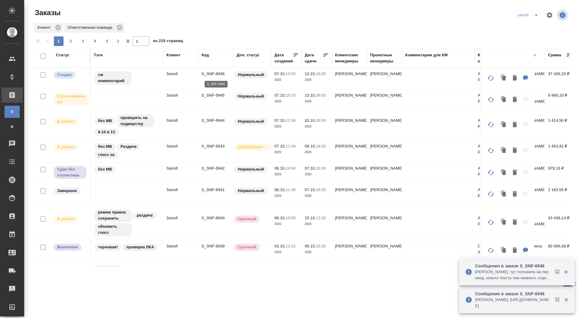
click at [206, 74] on p "S_SNF-6946" at bounding box center [215, 74] width 29 height 6
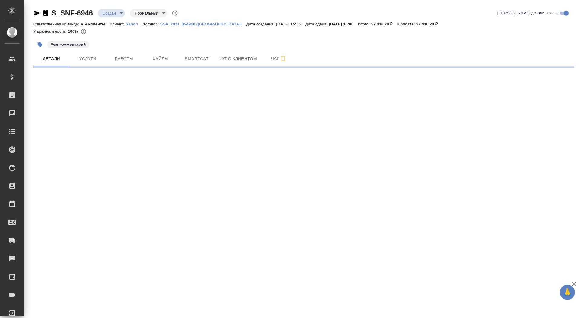
select select "RU"
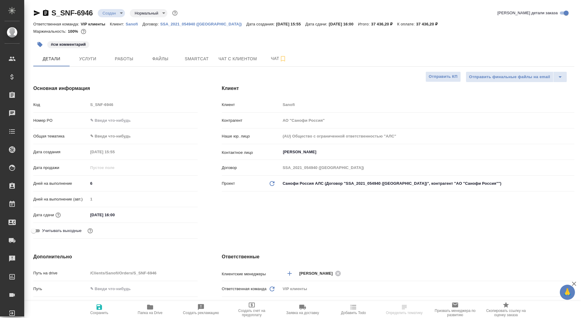
type textarea "x"
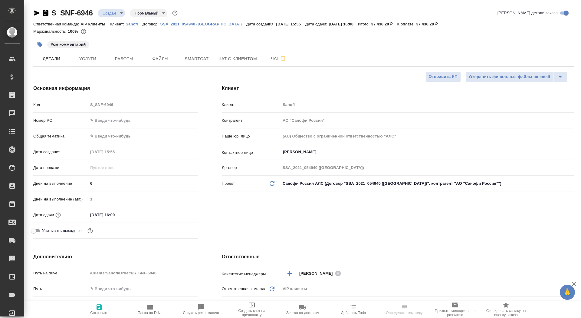
type textarea "x"
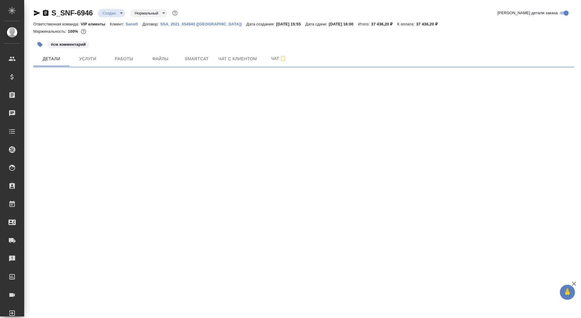
select select "RU"
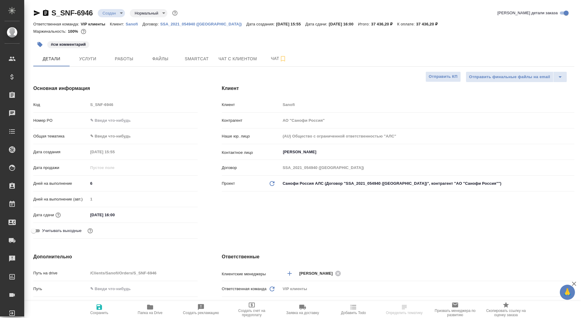
type textarea "x"
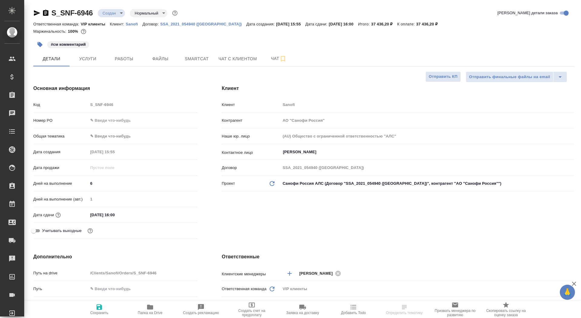
type textarea "x"
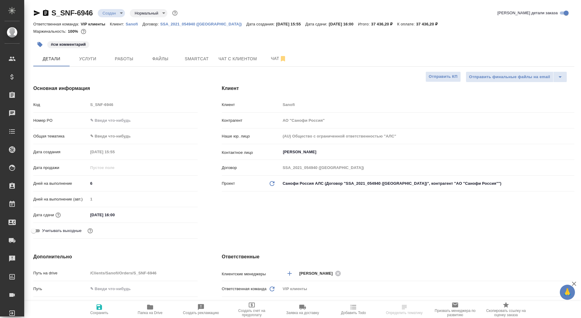
type textarea "x"
click at [265, 61] on span "Чат" at bounding box center [278, 59] width 29 height 8
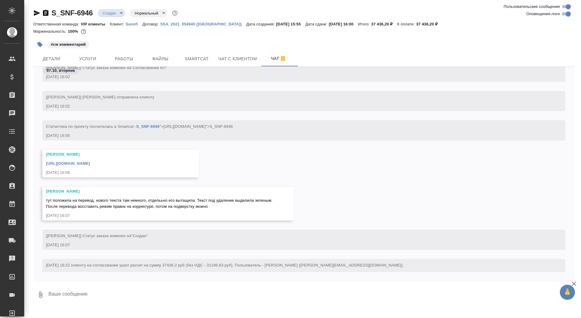
scroll to position [728, 0]
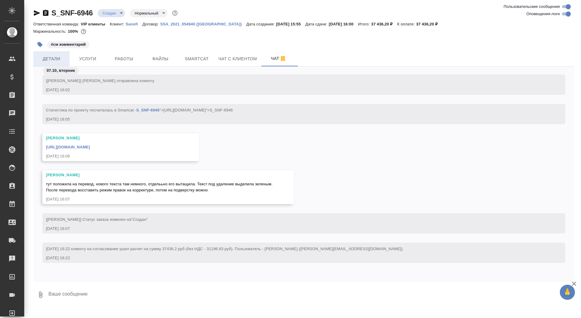
click at [57, 61] on span "Детали" at bounding box center [51, 59] width 29 height 8
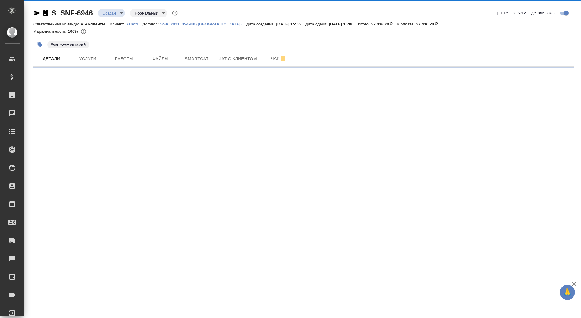
select select "RU"
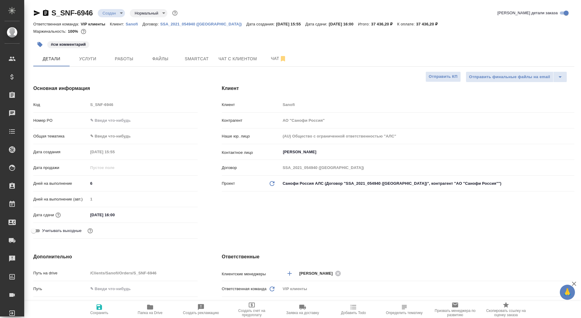
type textarea "x"
click at [106, 122] on input "text" at bounding box center [142, 120] width 109 height 9
type textarea "x"
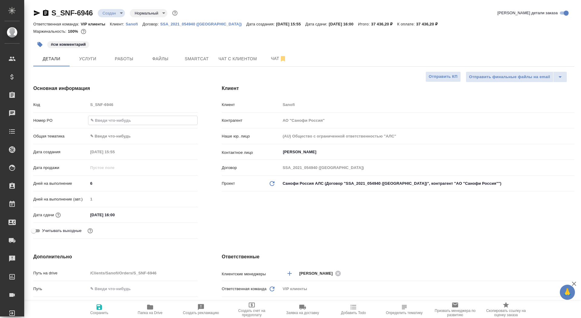
type textarea "x"
paste input "E005890349"
type input "E005890349"
type textarea "x"
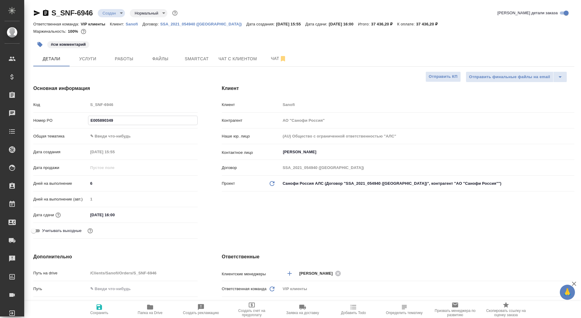
type textarea "x"
type input "E005890349"
click at [106, 305] on span "Сохранить" at bounding box center [99, 308] width 44 height 11
type textarea "x"
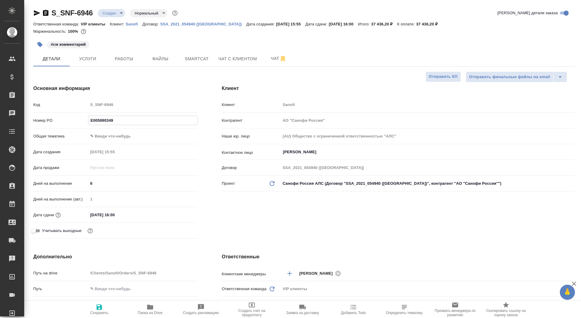
type textarea "x"
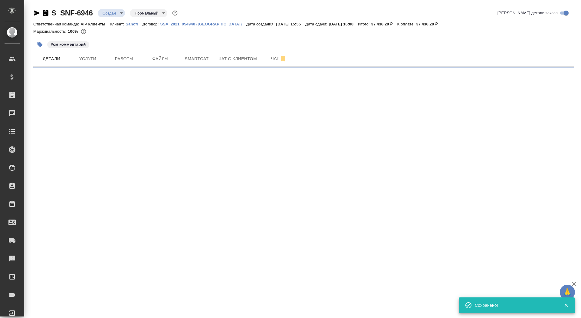
select select "RU"
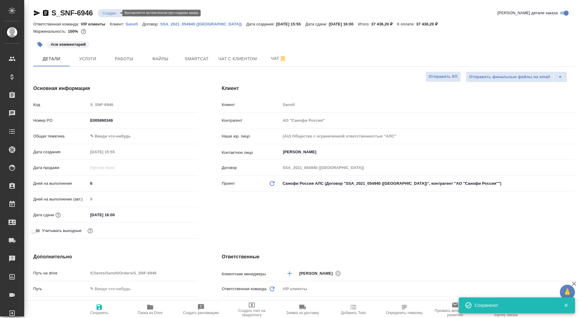
type textarea "x"
click at [111, 15] on body "🙏 .cls-1 fill:#fff; AWATERA Saydasheva Dilyara Клиенты Спецификации Заказы 0 Ча…" at bounding box center [290, 159] width 581 height 318
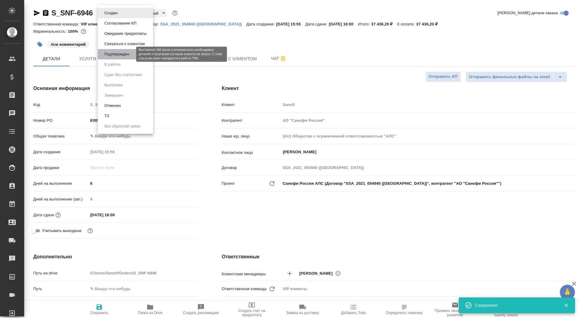
click at [116, 54] on button "Подтвержден" at bounding box center [117, 54] width 28 height 7
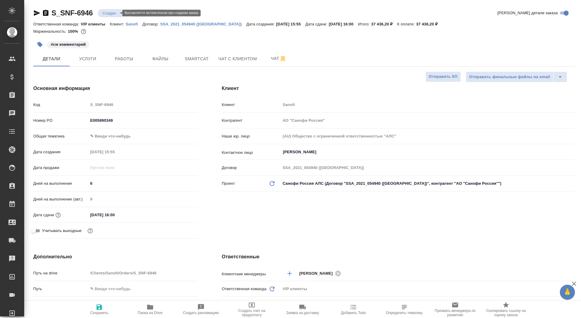
click at [113, 13] on body "🙏 .cls-1 fill:#fff; AWATERA Saydasheva Dilyara Клиенты Спецификации Заказы 0 Ча…" at bounding box center [290, 159] width 581 height 318
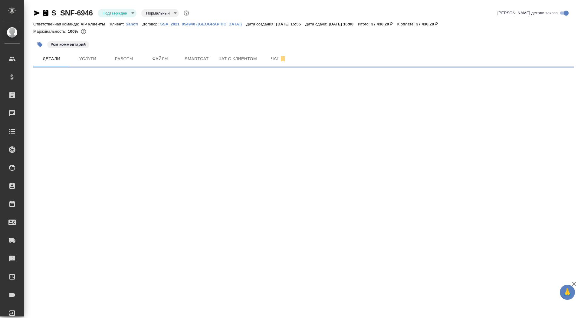
select select "RU"
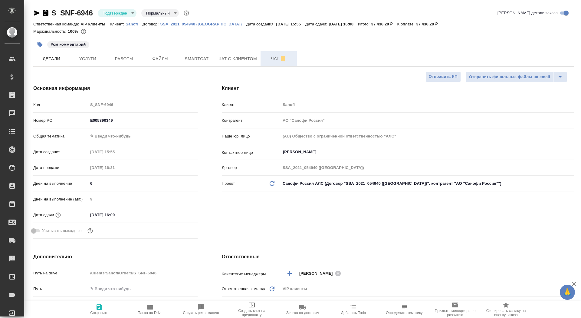
click at [265, 60] on span "Чат" at bounding box center [278, 59] width 29 height 8
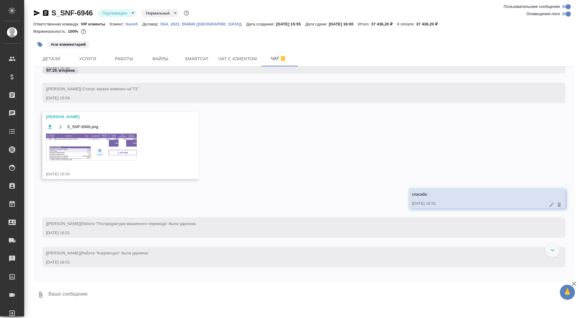
scroll to position [249, 0]
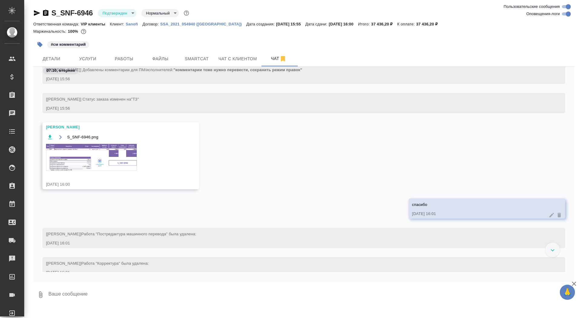
click at [104, 301] on textarea at bounding box center [311, 294] width 526 height 21
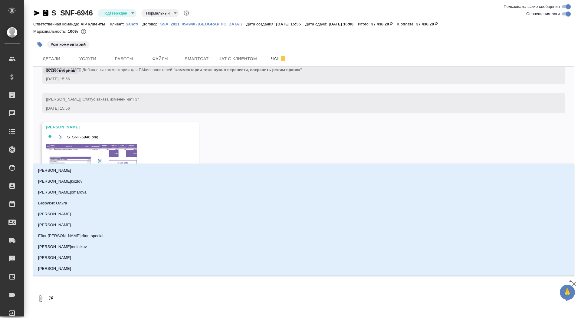
type textarea "@г"
type input "г"
type textarea "@го"
type input "го"
type textarea "@гор"
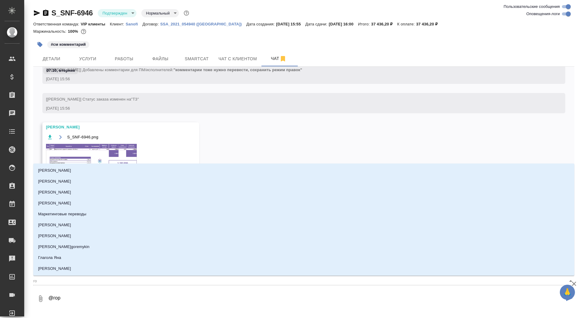
type input "гор"
type textarea "@горш"
type input "горш"
type textarea "@горшк"
type input "горшк"
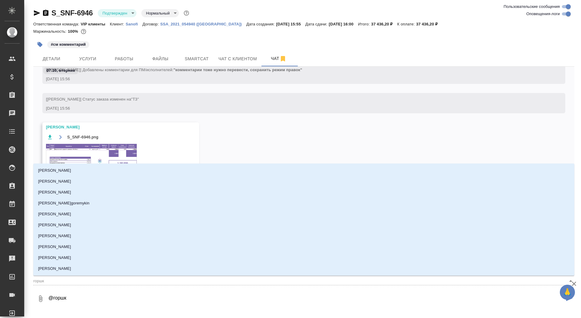
type textarea "@горшко"
type input "горшко"
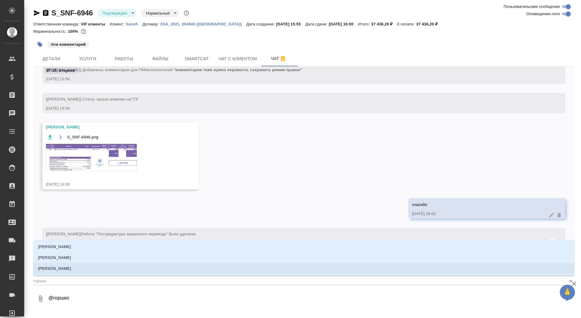
click at [114, 265] on li "[PERSON_NAME]" at bounding box center [303, 268] width 541 height 11
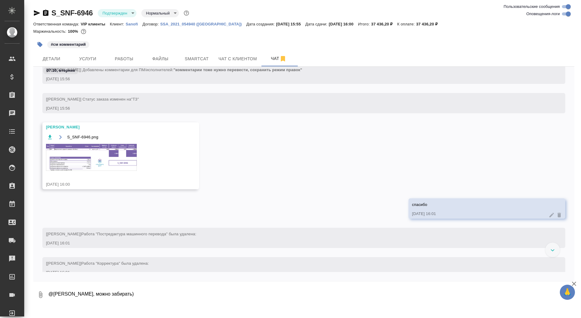
type textarea "@[PERSON_NAME], можно забирать)"
